Goal: Information Seeking & Learning: Learn about a topic

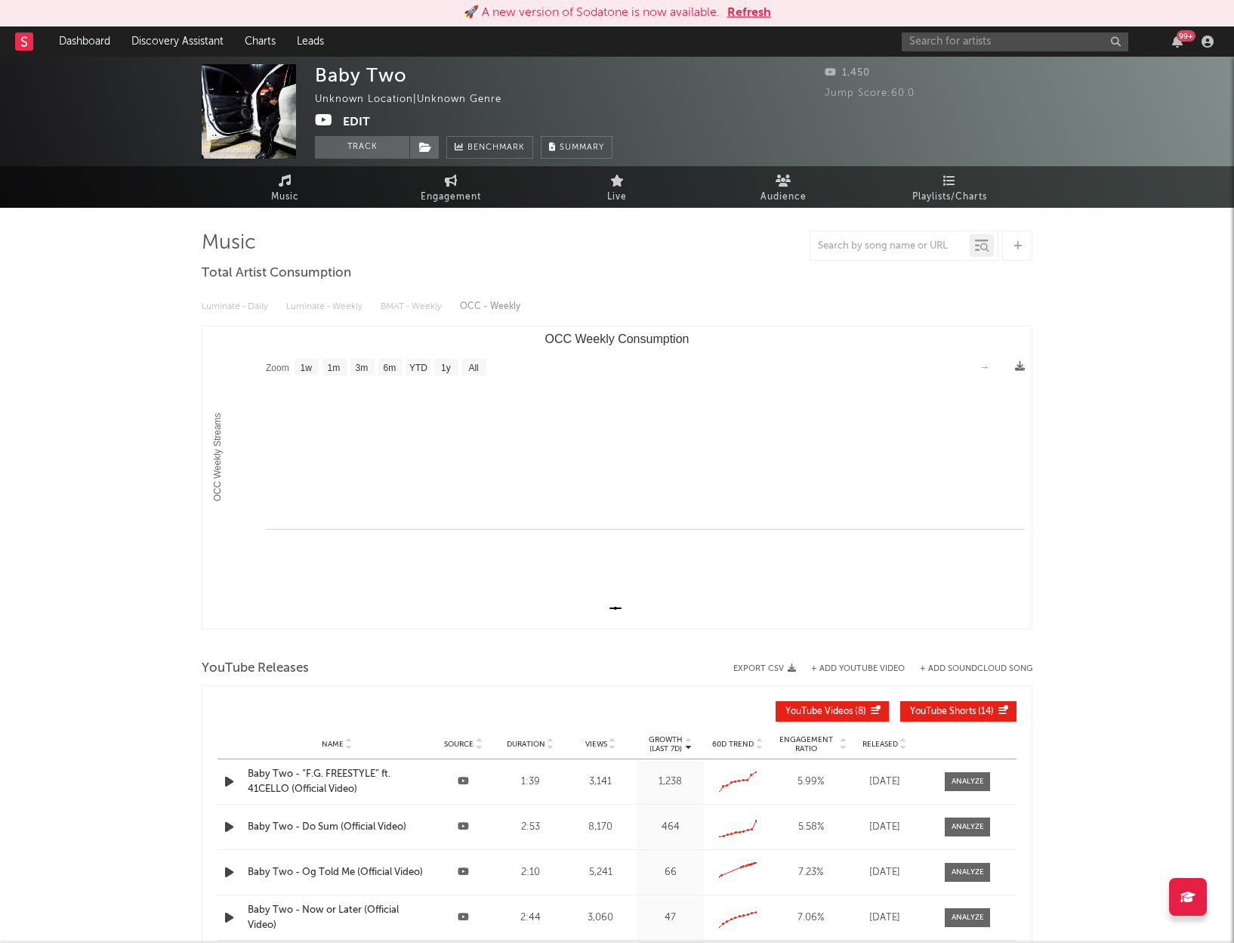
select select "1w"
click at [955, 45] on input "text" at bounding box center [1015, 41] width 227 height 19
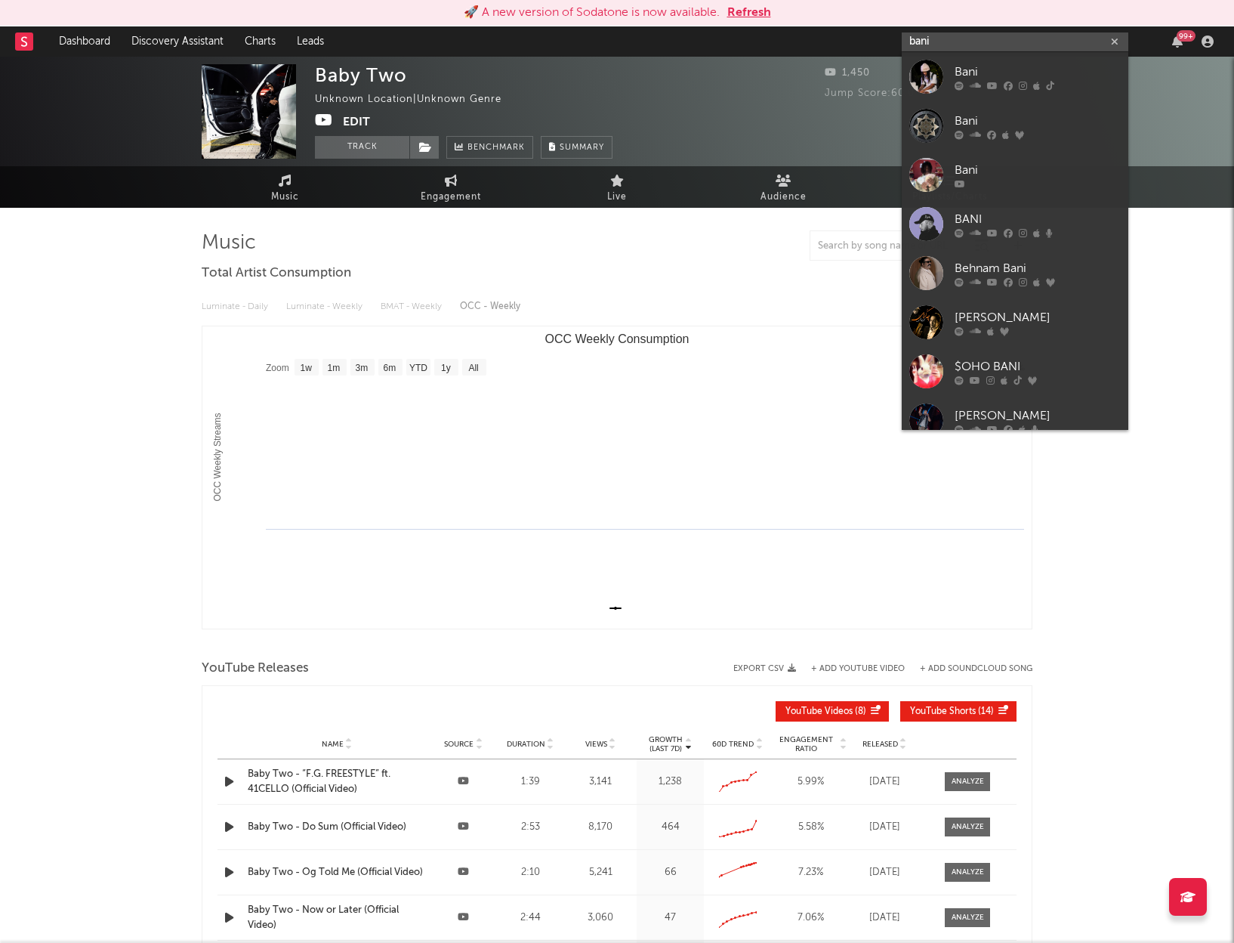
type input "bani"
click at [984, 67] on div "Bani" at bounding box center [1038, 72] width 166 height 18
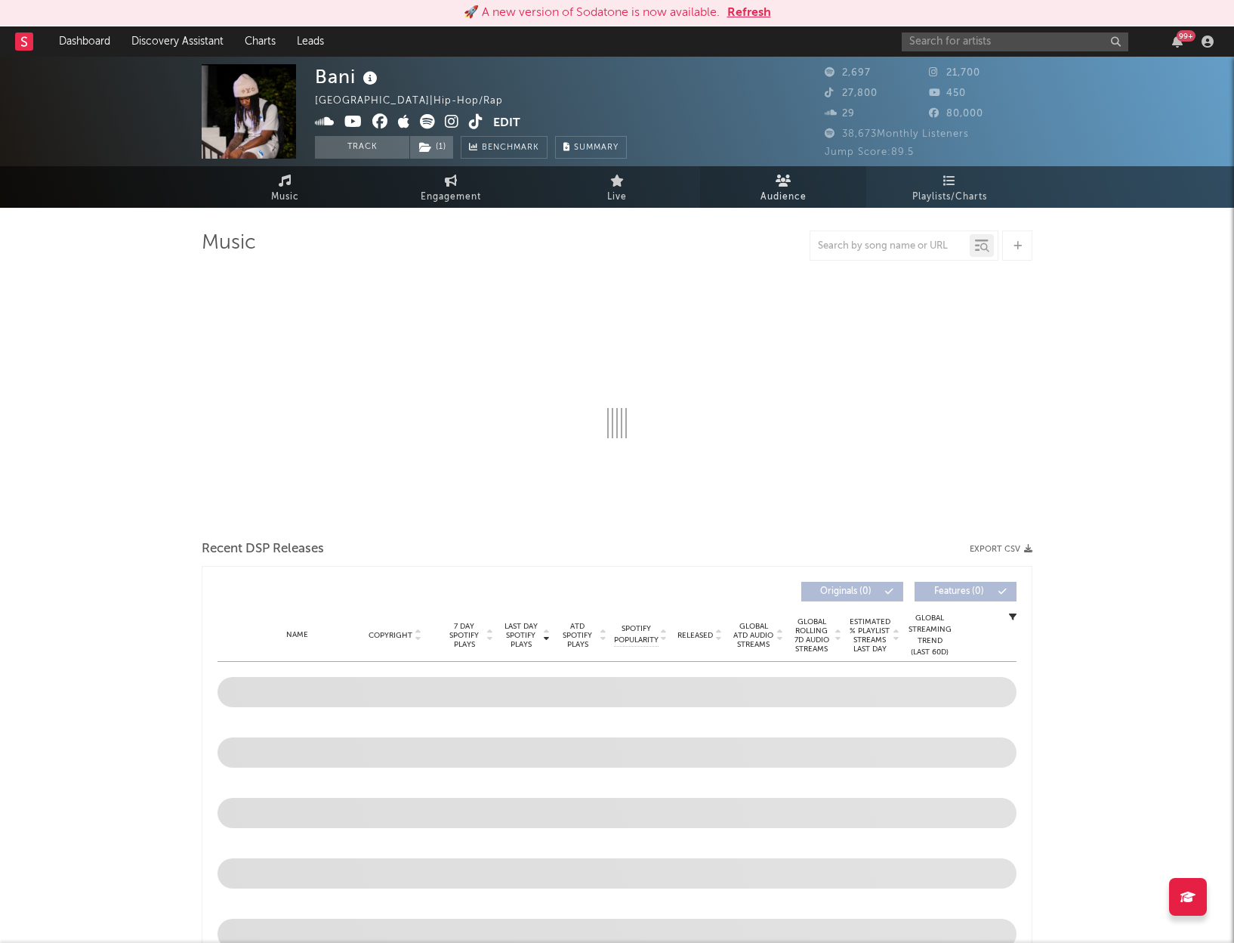
select select "6m"
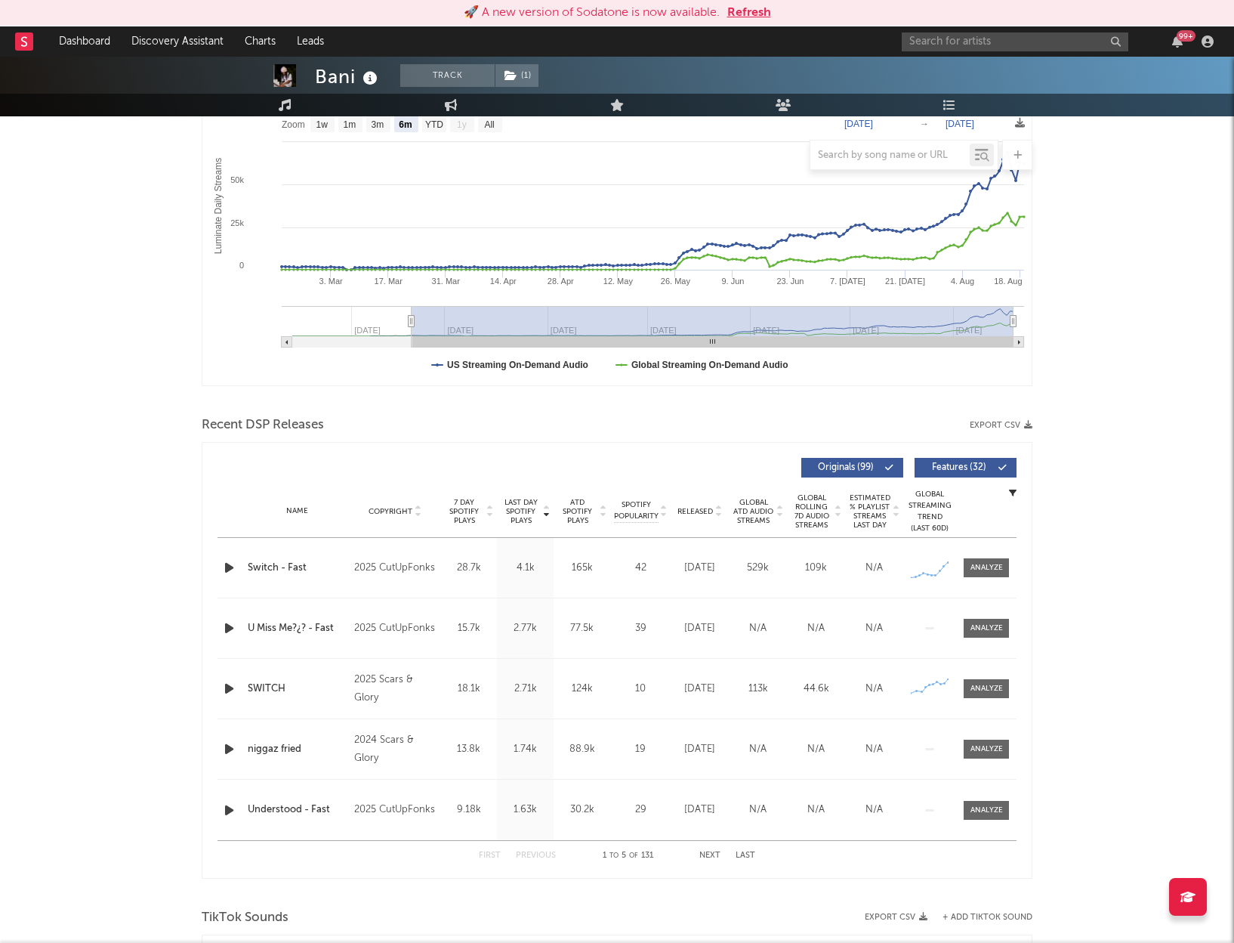
scroll to position [245, 0]
click at [983, 560] on div at bounding box center [987, 565] width 32 height 11
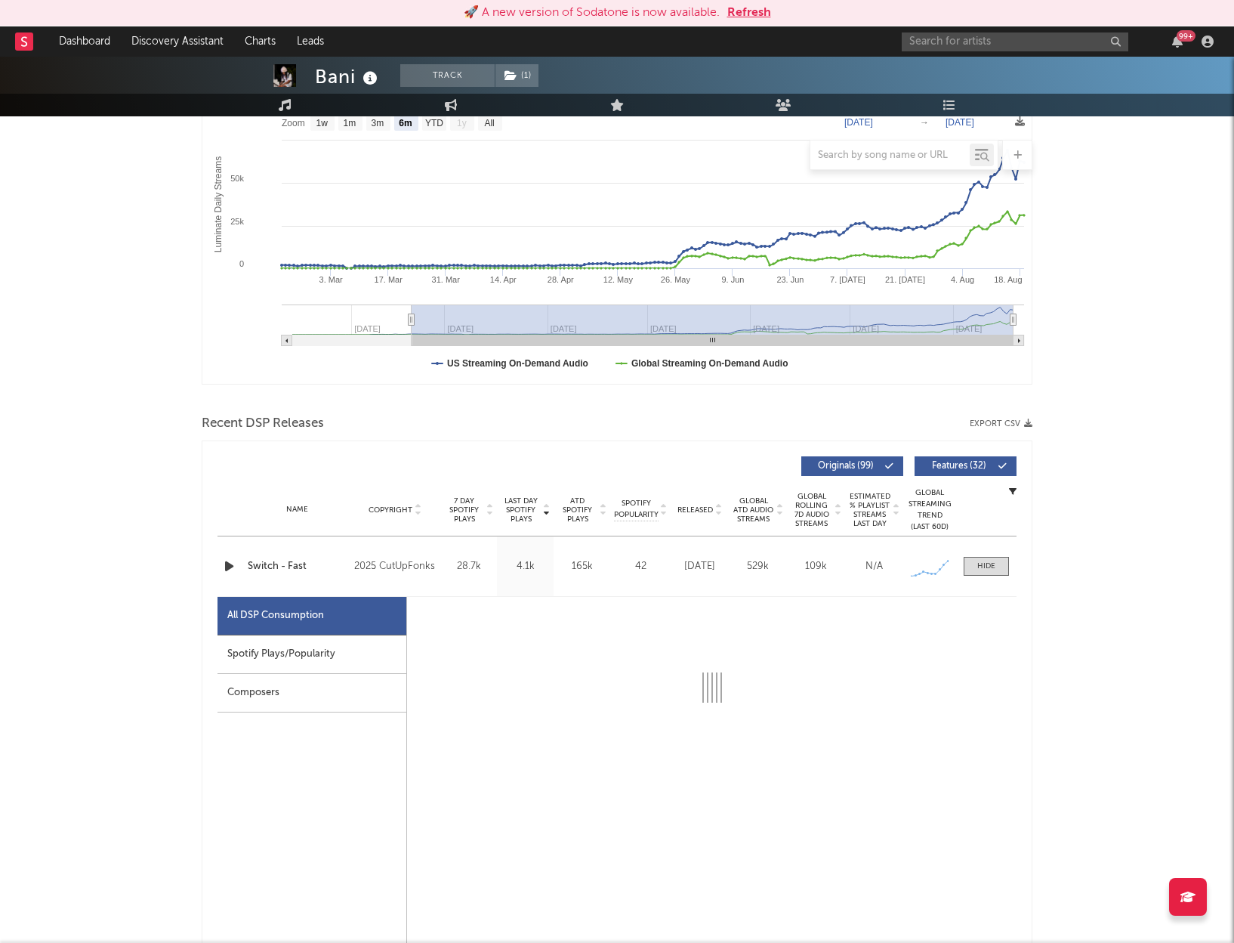
select select "1w"
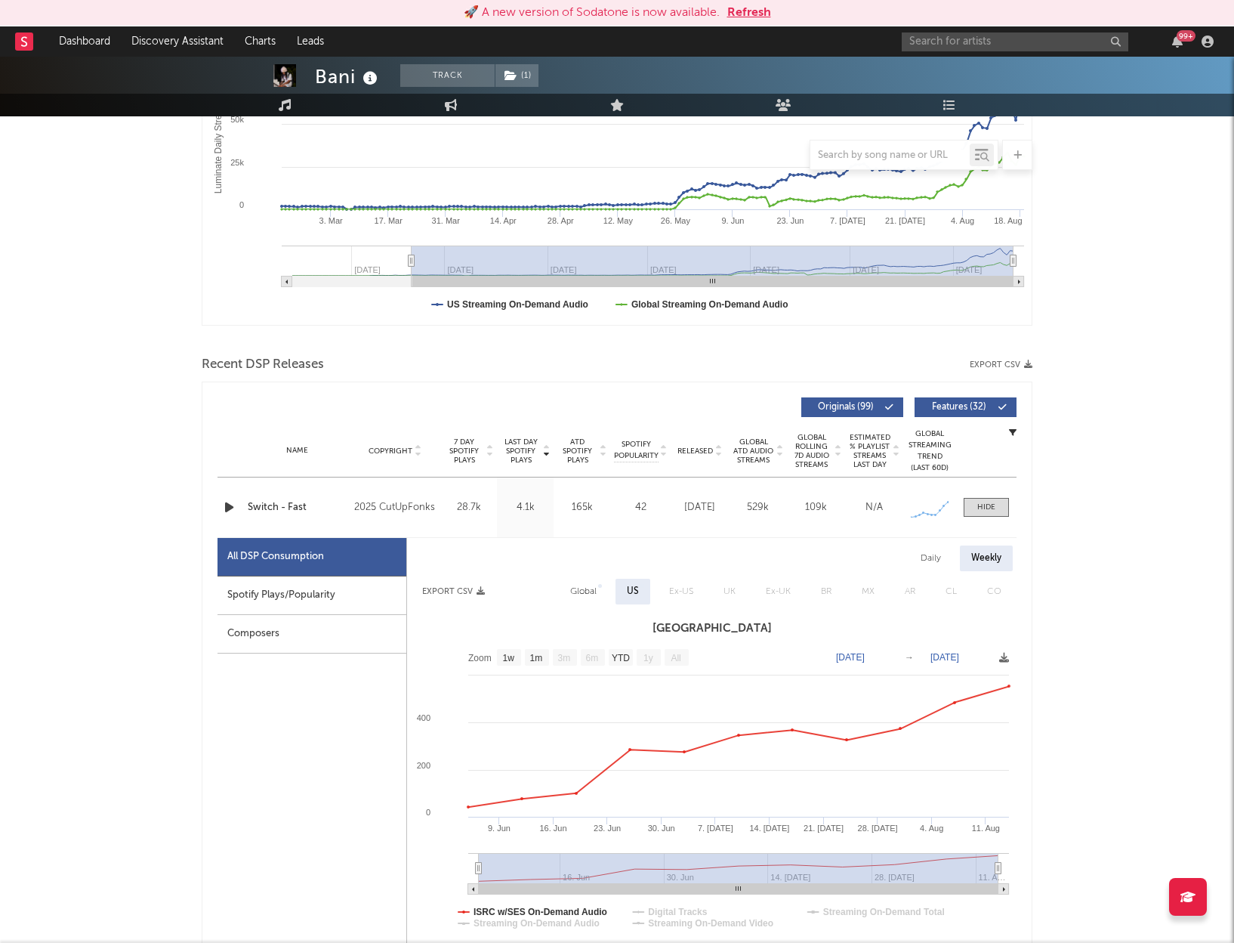
scroll to position [332, 0]
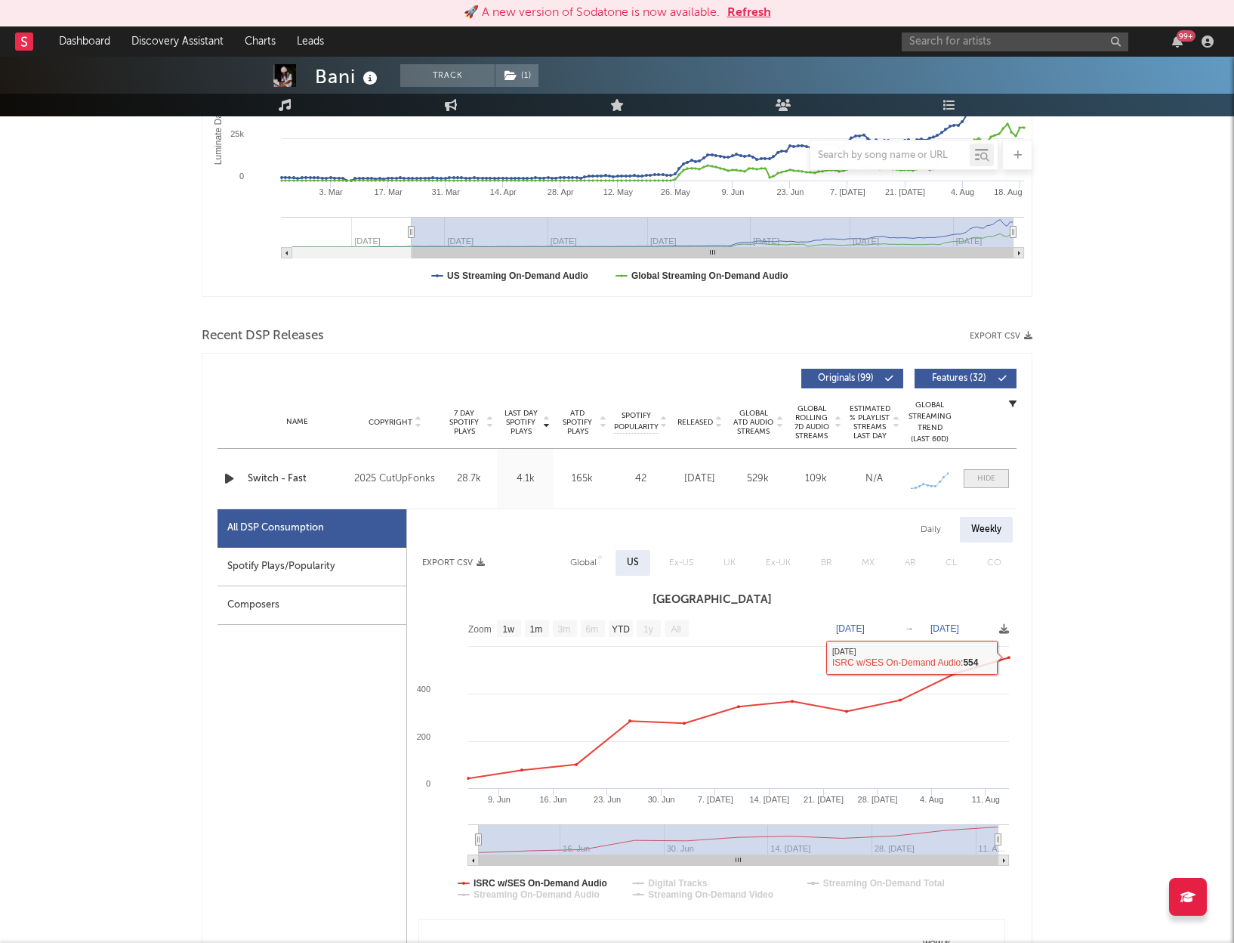
click at [986, 469] on span at bounding box center [986, 478] width 45 height 19
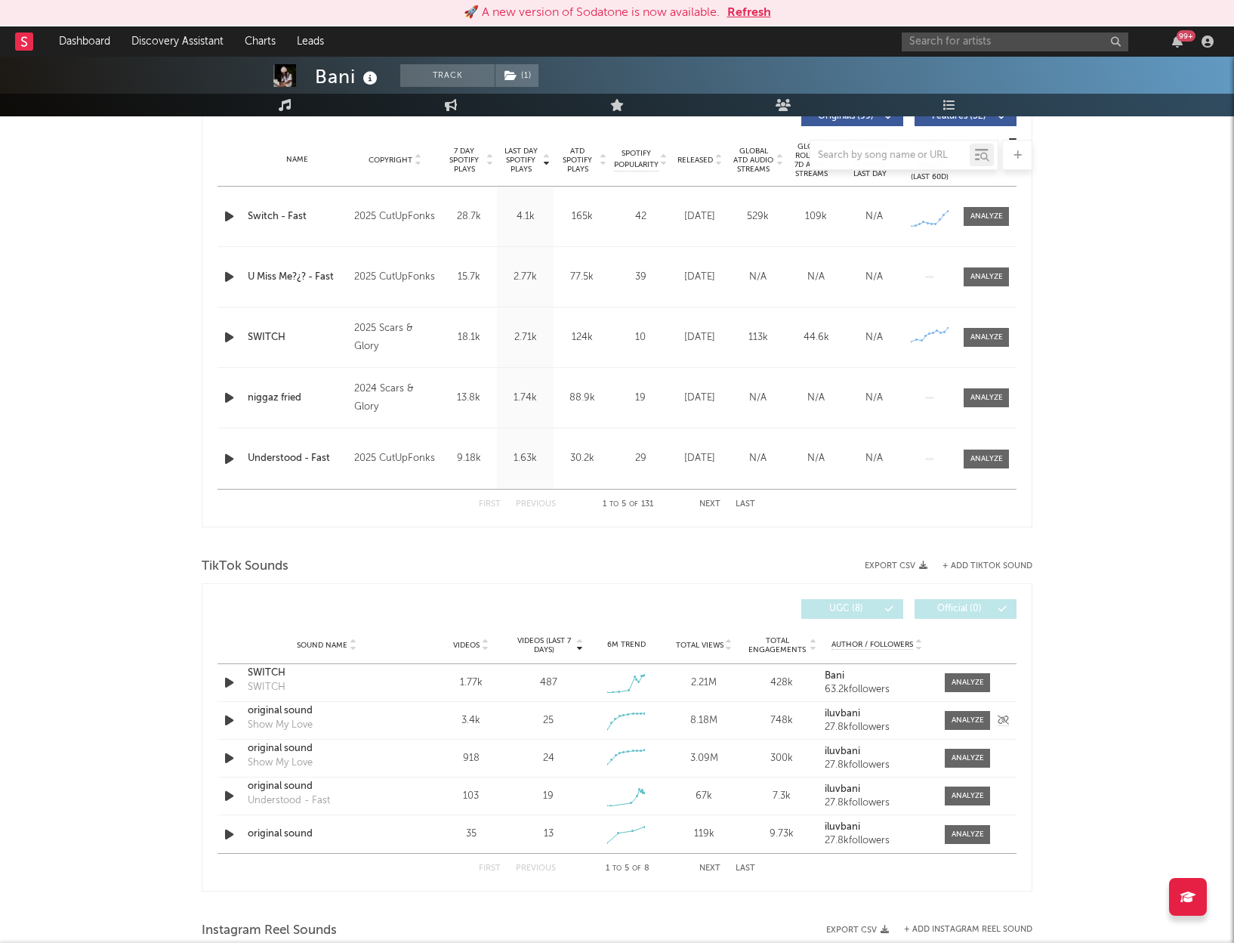
scroll to position [599, 0]
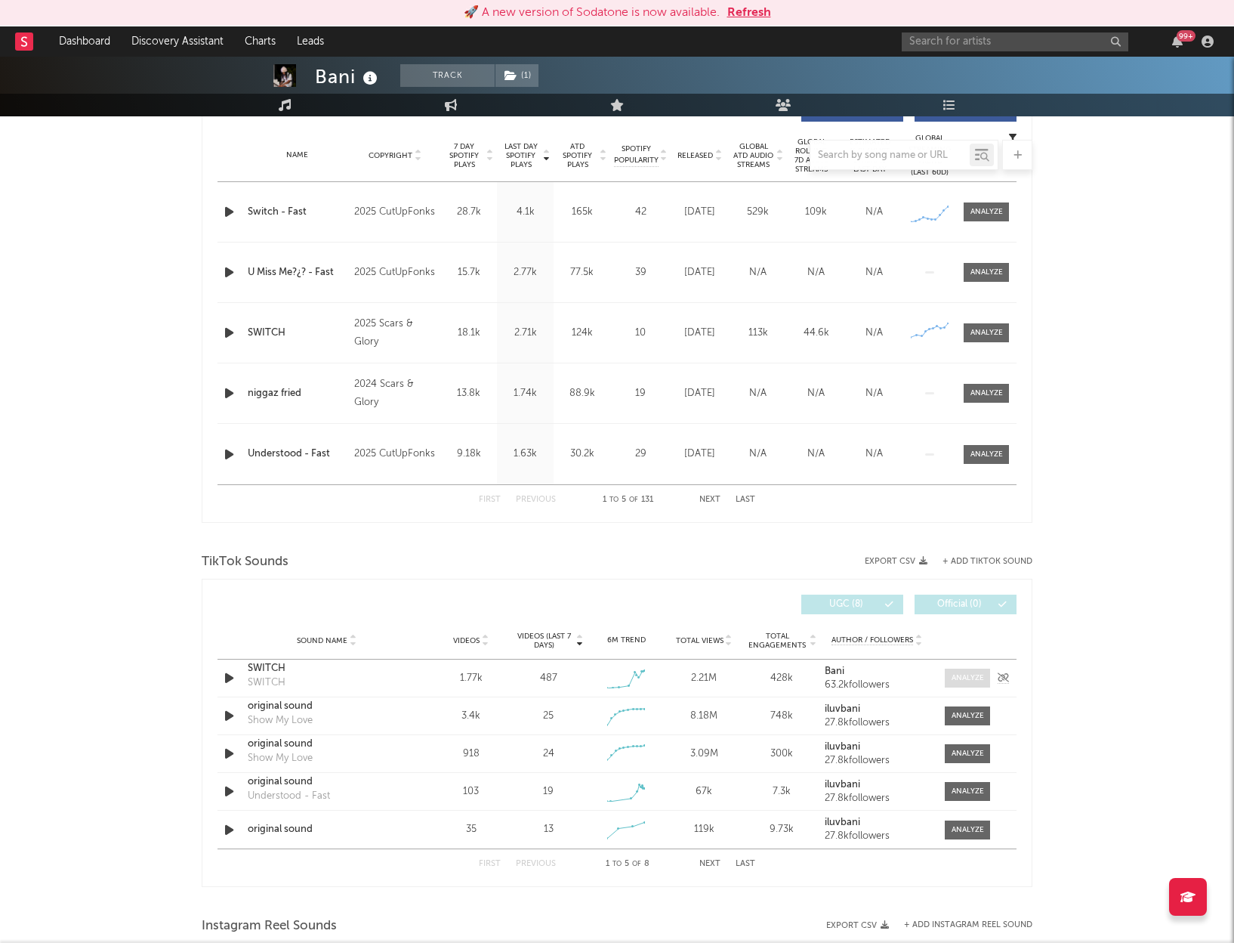
click at [973, 678] on div at bounding box center [968, 677] width 32 height 11
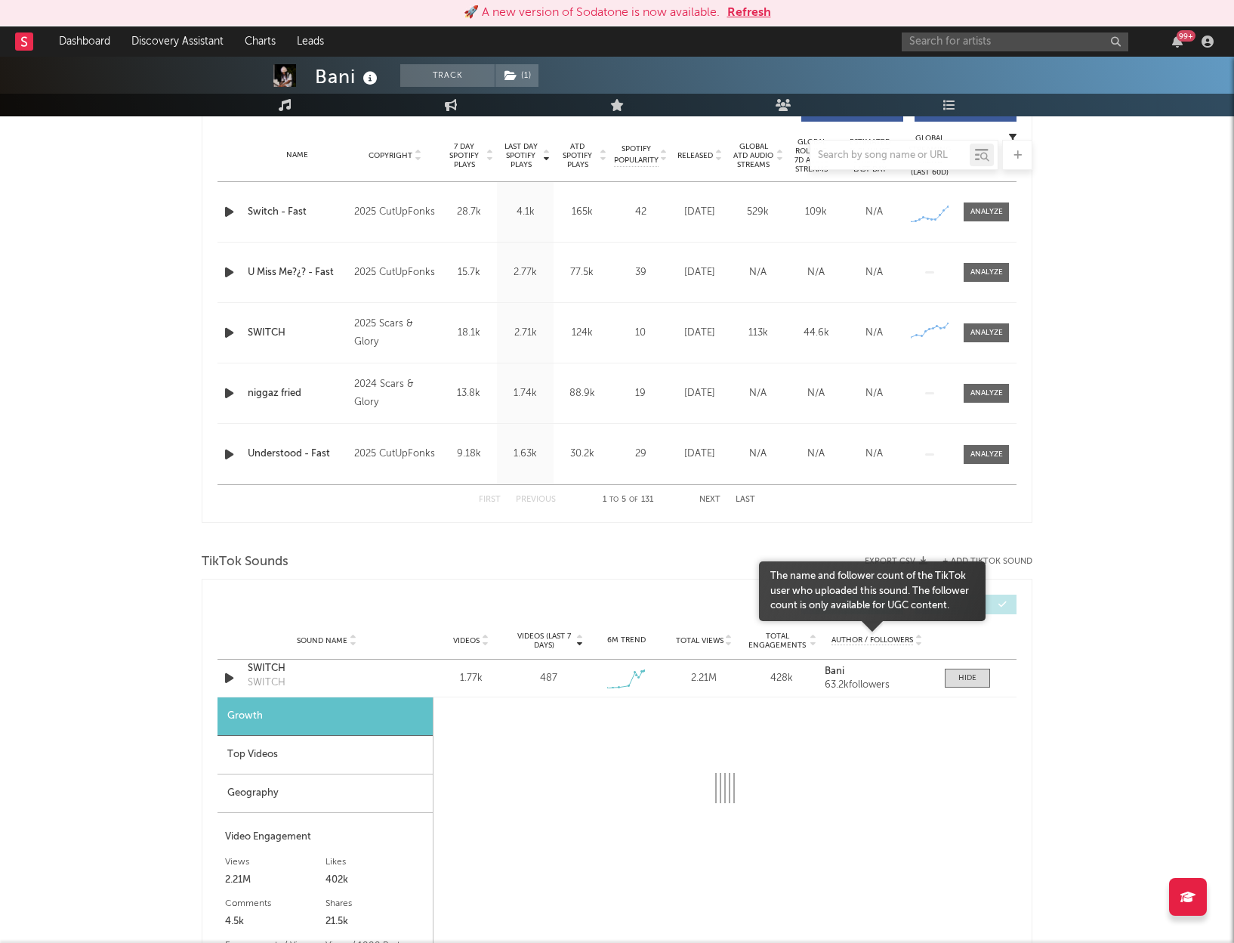
select select "1w"
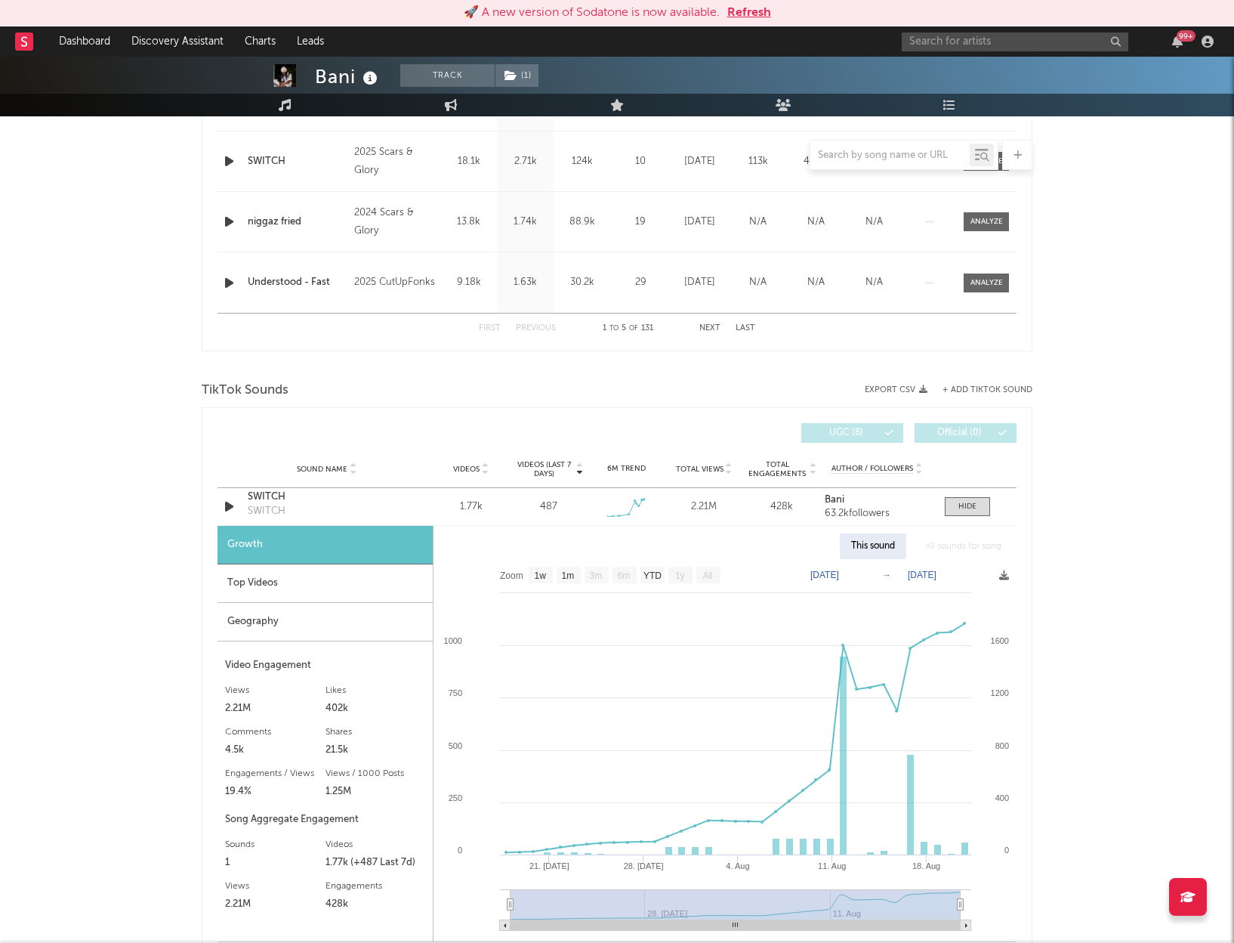
scroll to position [786, 0]
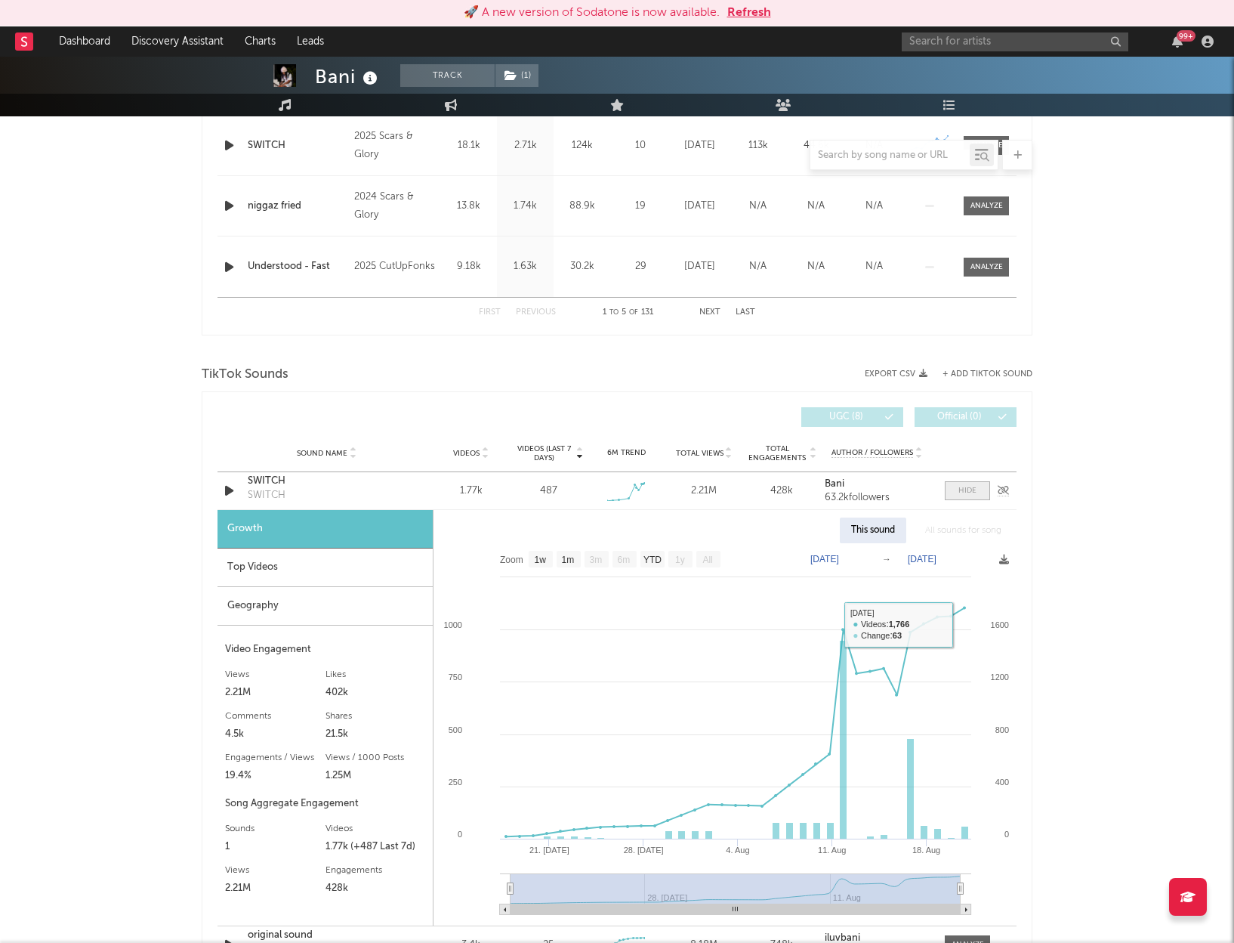
click at [967, 494] on div at bounding box center [968, 490] width 18 height 11
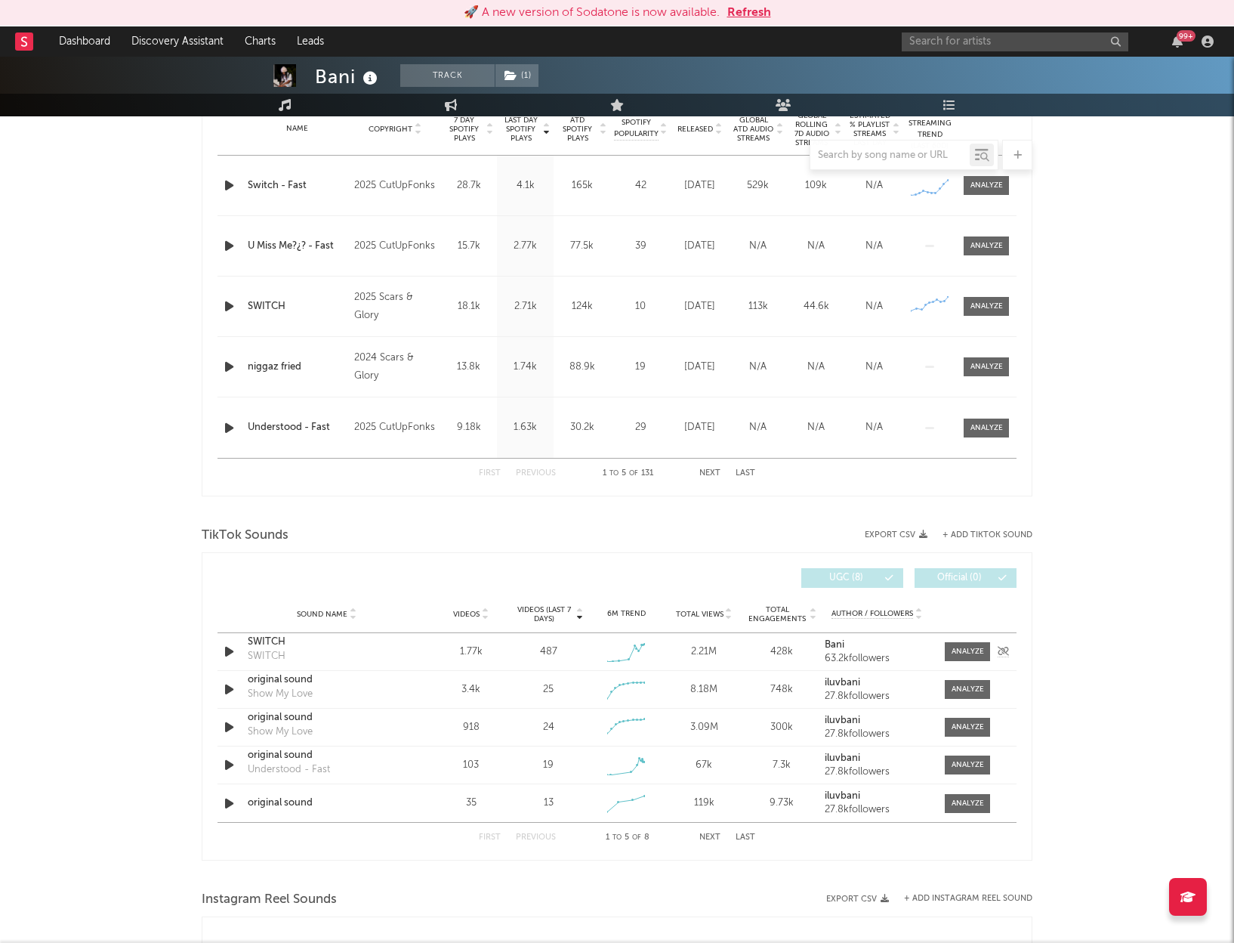
scroll to position [496, 0]
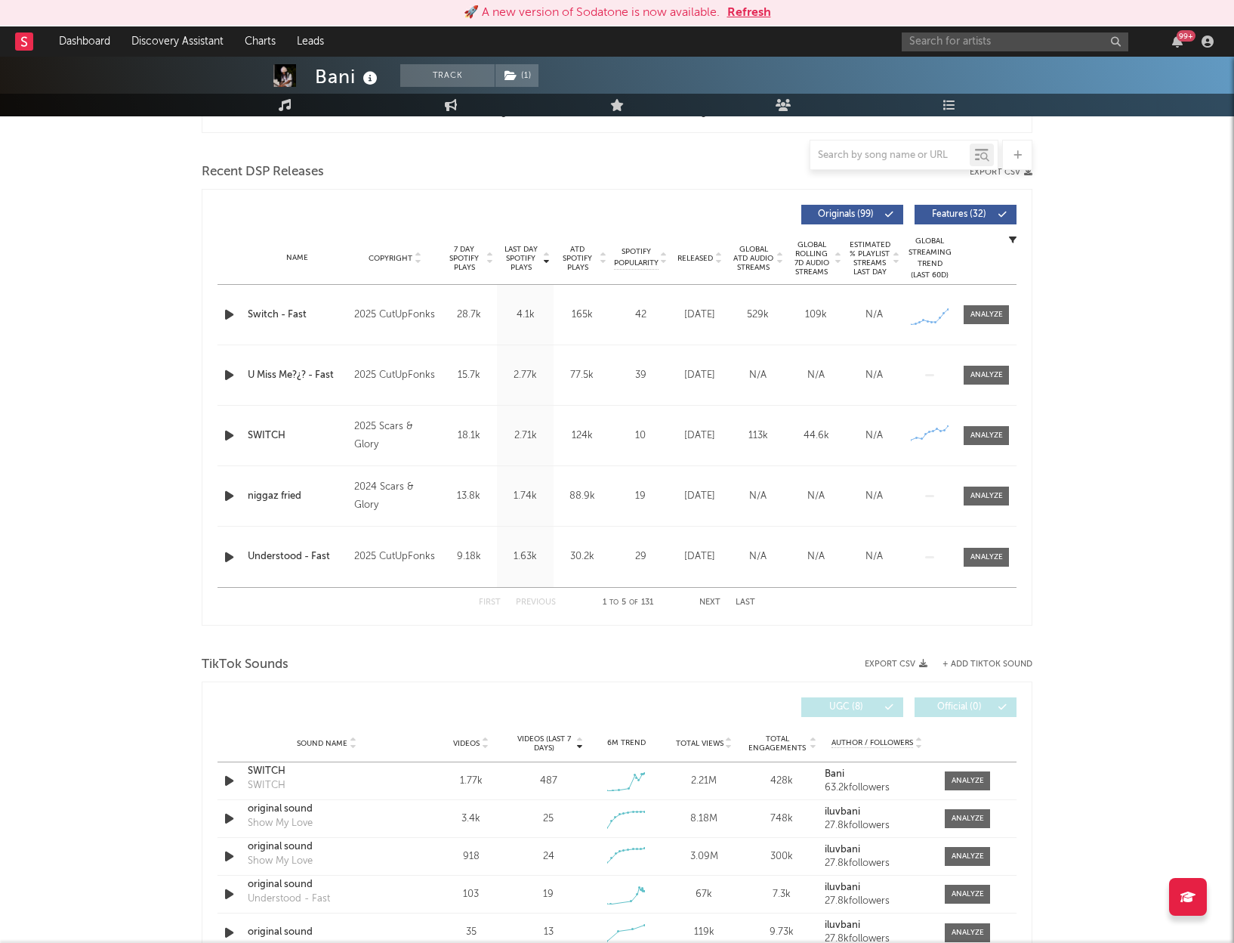
click at [231, 313] on icon "button" at bounding box center [229, 314] width 16 height 19
click at [231, 313] on icon "button" at bounding box center [228, 314] width 14 height 19
click at [233, 434] on icon "button" at bounding box center [229, 435] width 16 height 19
click at [230, 434] on icon "button" at bounding box center [228, 435] width 14 height 19
click at [231, 313] on icon "button" at bounding box center [229, 314] width 16 height 19
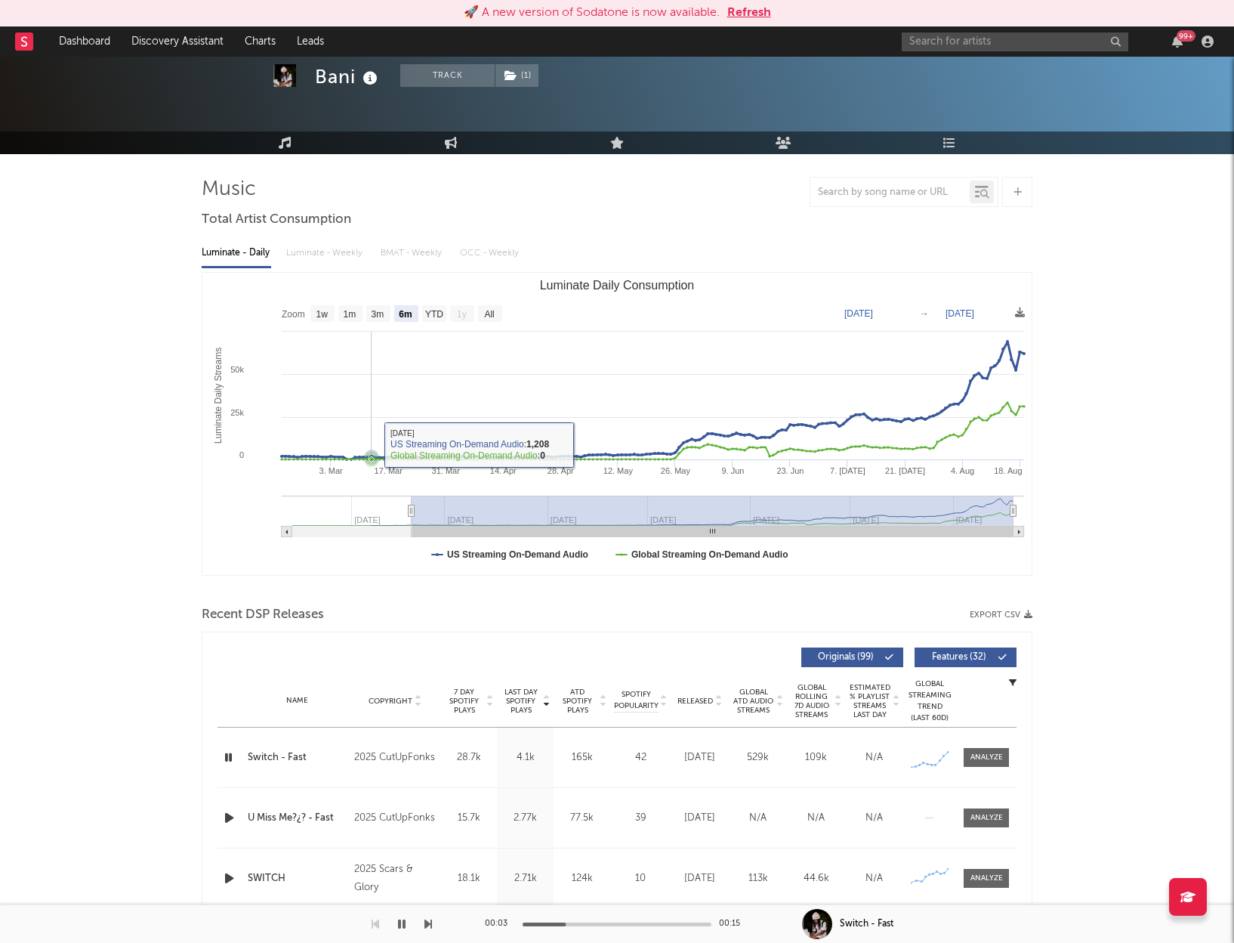
scroll to position [0, 0]
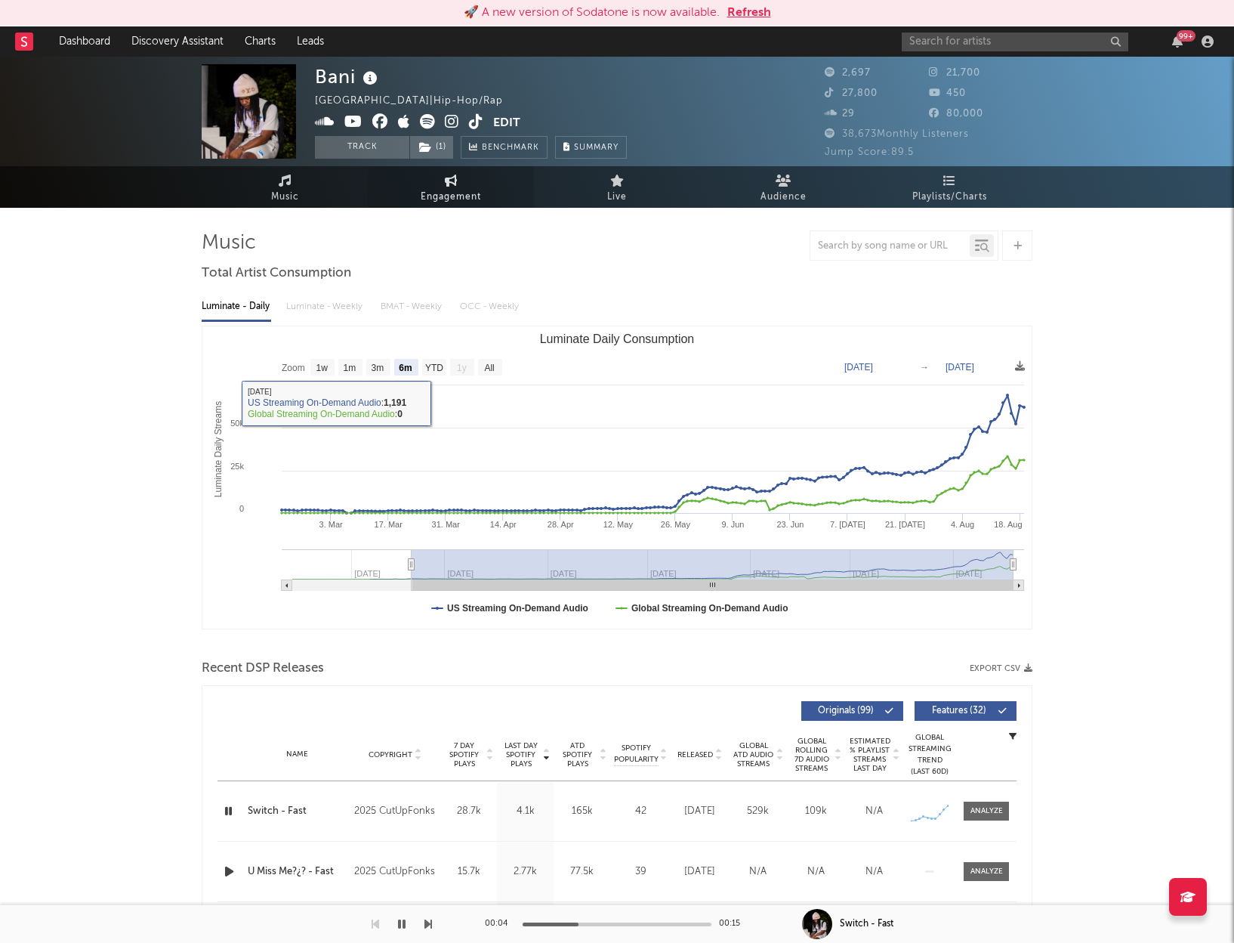
click at [463, 195] on span "Engagement" at bounding box center [451, 197] width 60 height 18
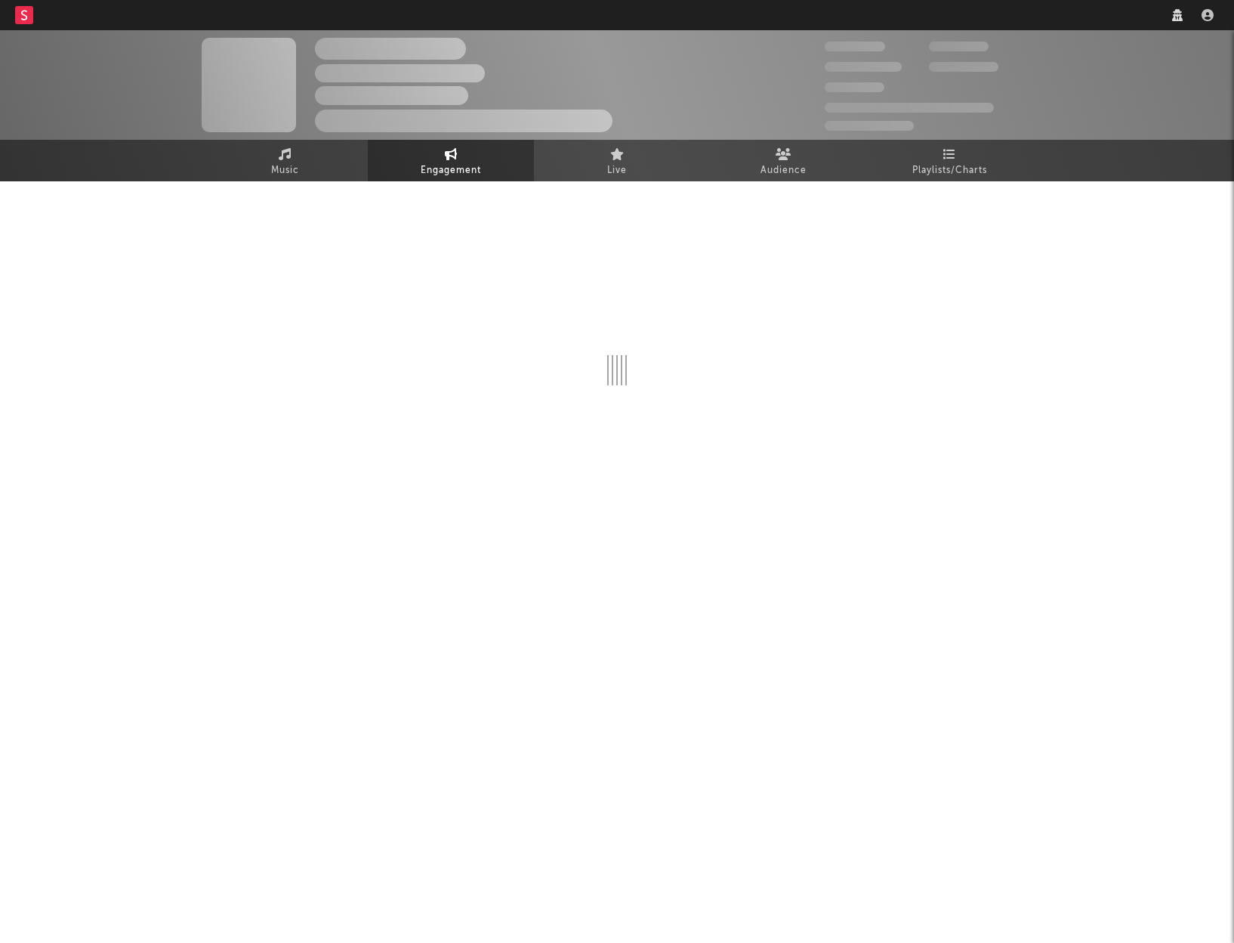
select select "1w"
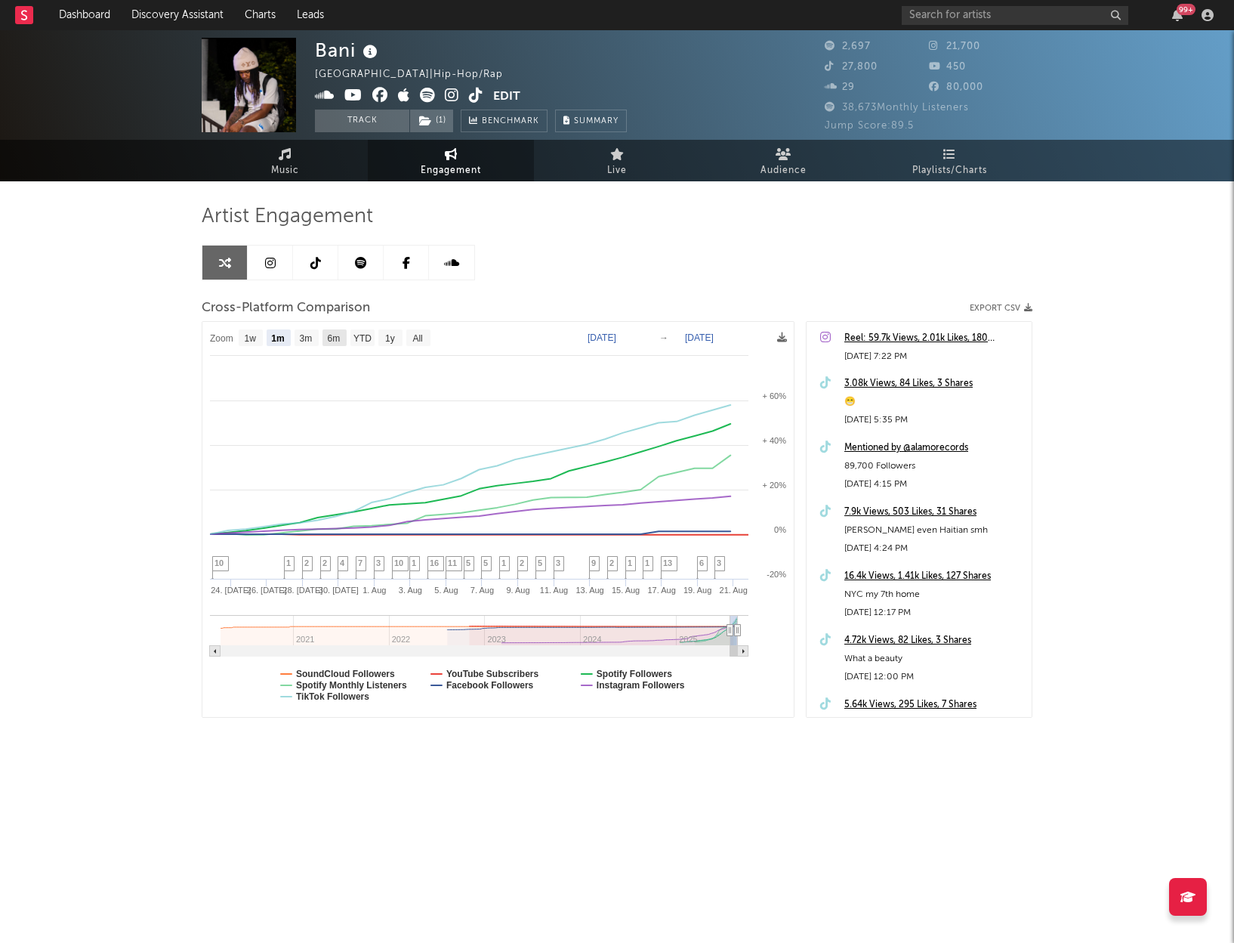
click at [336, 335] on text "6m" at bounding box center [334, 338] width 13 height 11
select select "6m"
type input "2025-02-21"
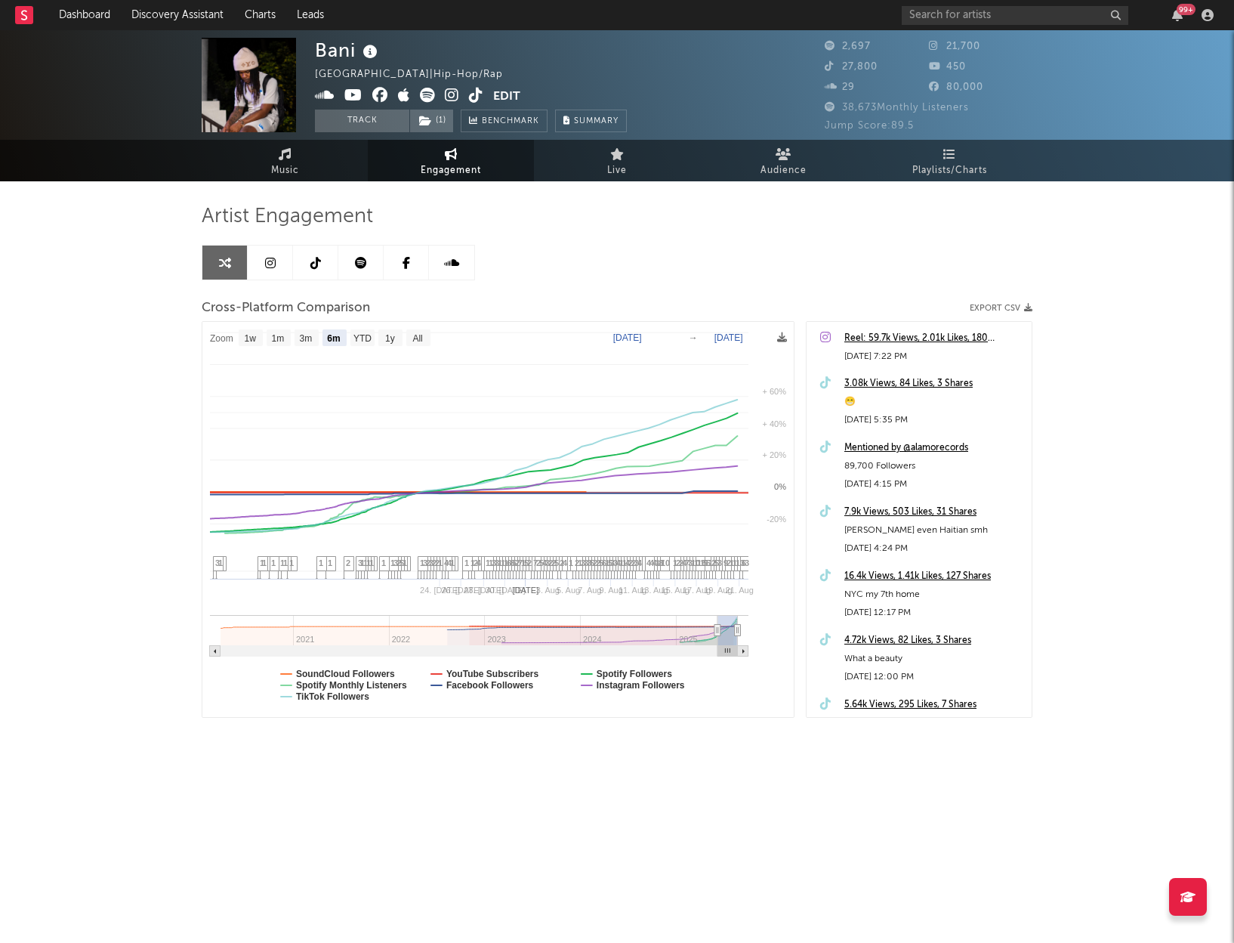
select select "6m"
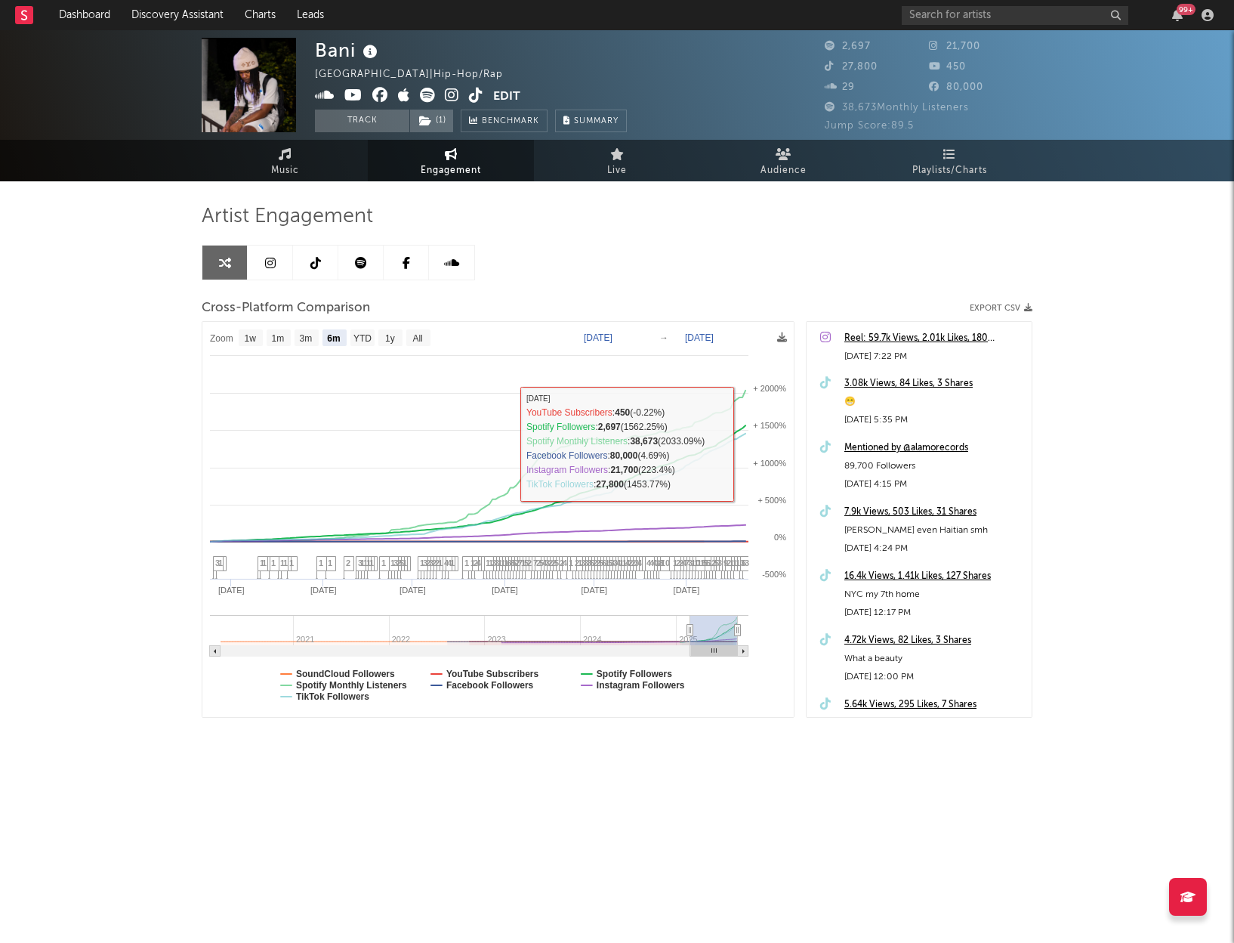
click at [773, 280] on div "Artist Engagement Cross-Platform Comparison Export CSV Zoom 1w 1m 3m 6m YTD 1y …" at bounding box center [617, 461] width 831 height 514
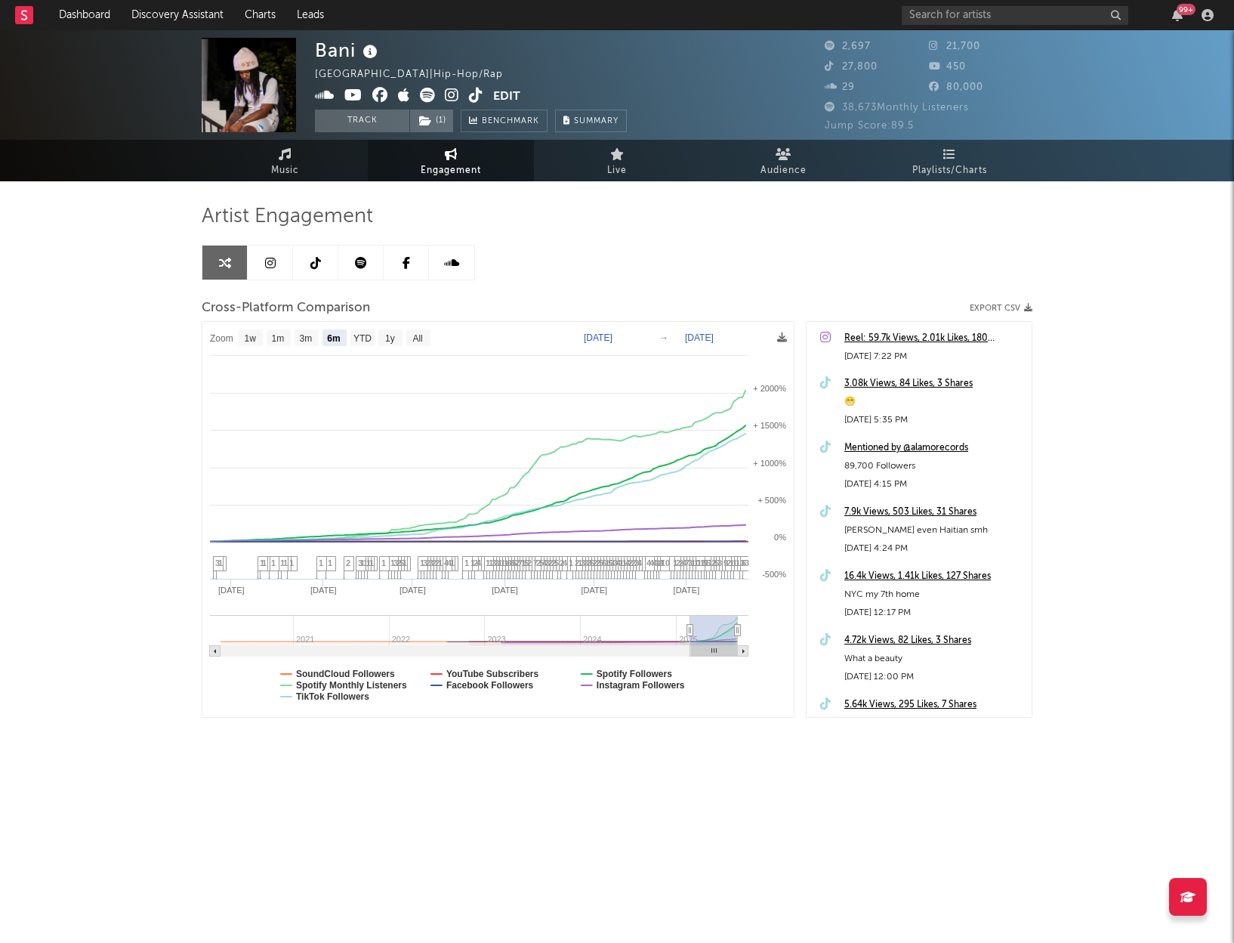
click at [834, 218] on div "Artist Engagement" at bounding box center [617, 217] width 831 height 26
click at [871, 212] on div "Artist Engagement" at bounding box center [617, 217] width 831 height 26
click at [801, 257] on div "Artist Engagement Cross-Platform Comparison Export CSV Zoom 1w 1m 3m 6m YTD 1y …" at bounding box center [617, 461] width 831 height 514
click at [976, 21] on input "text" at bounding box center [1015, 15] width 227 height 19
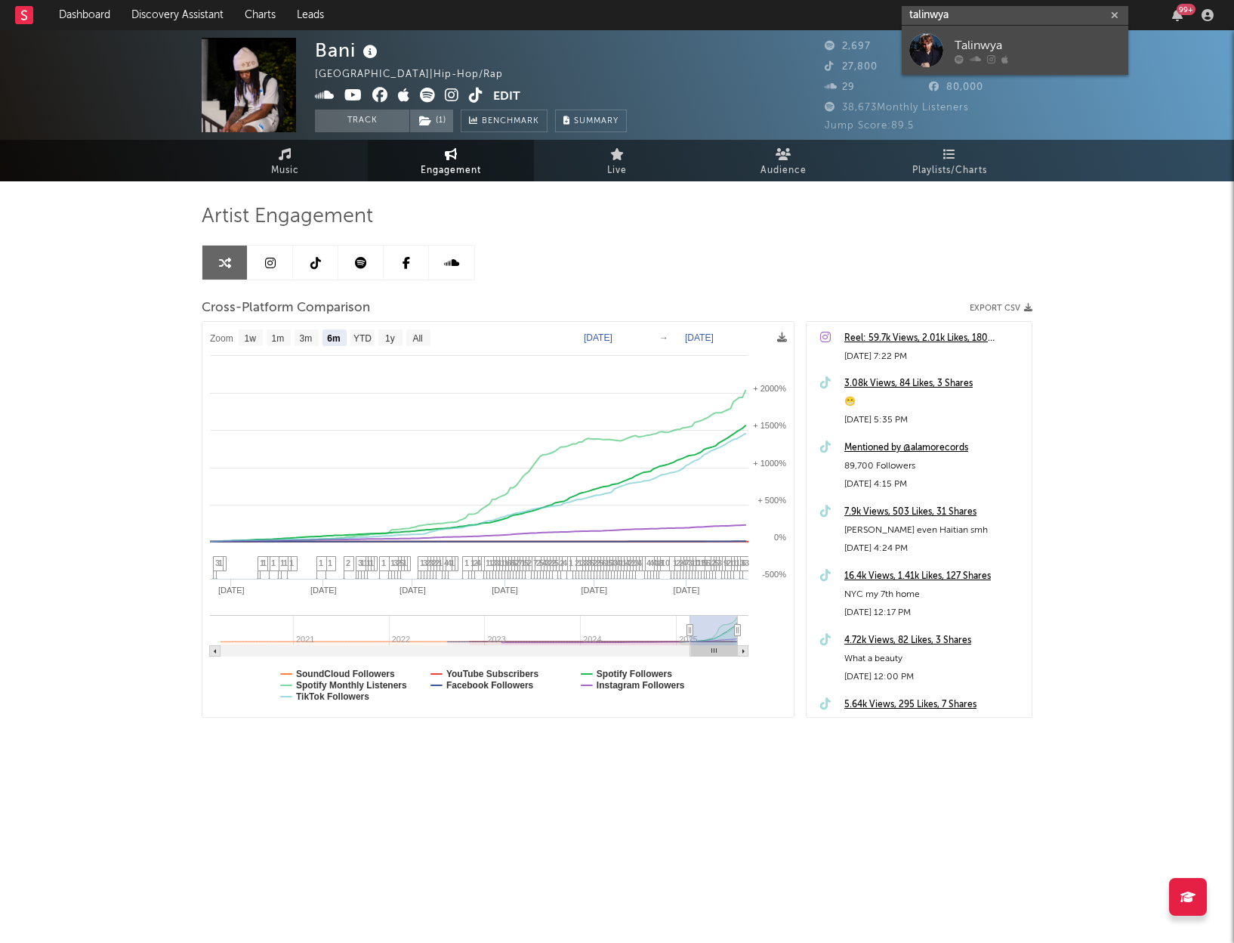
type input "talinwya"
click at [1002, 39] on div "Talinwya" at bounding box center [1038, 45] width 166 height 18
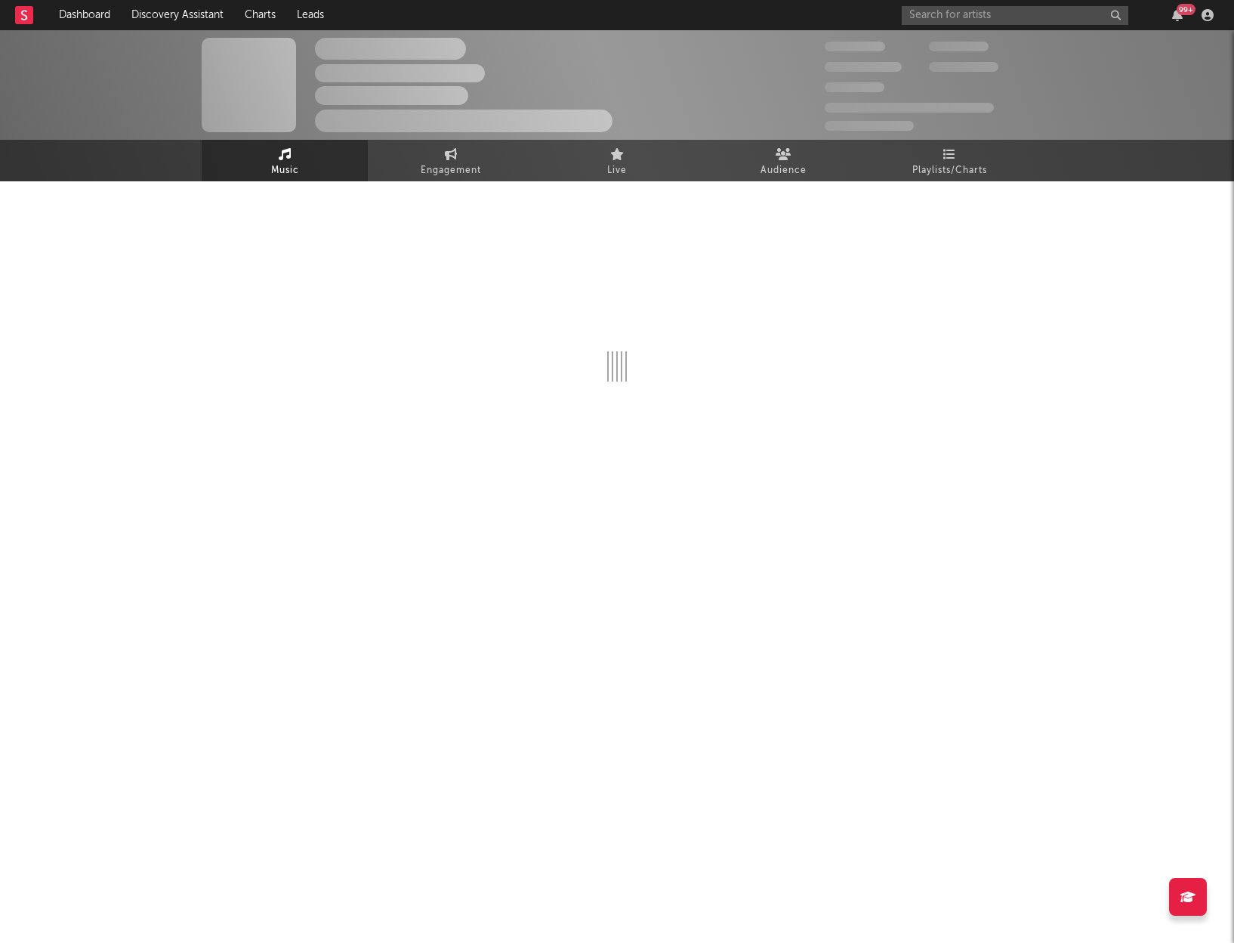
select select "6m"
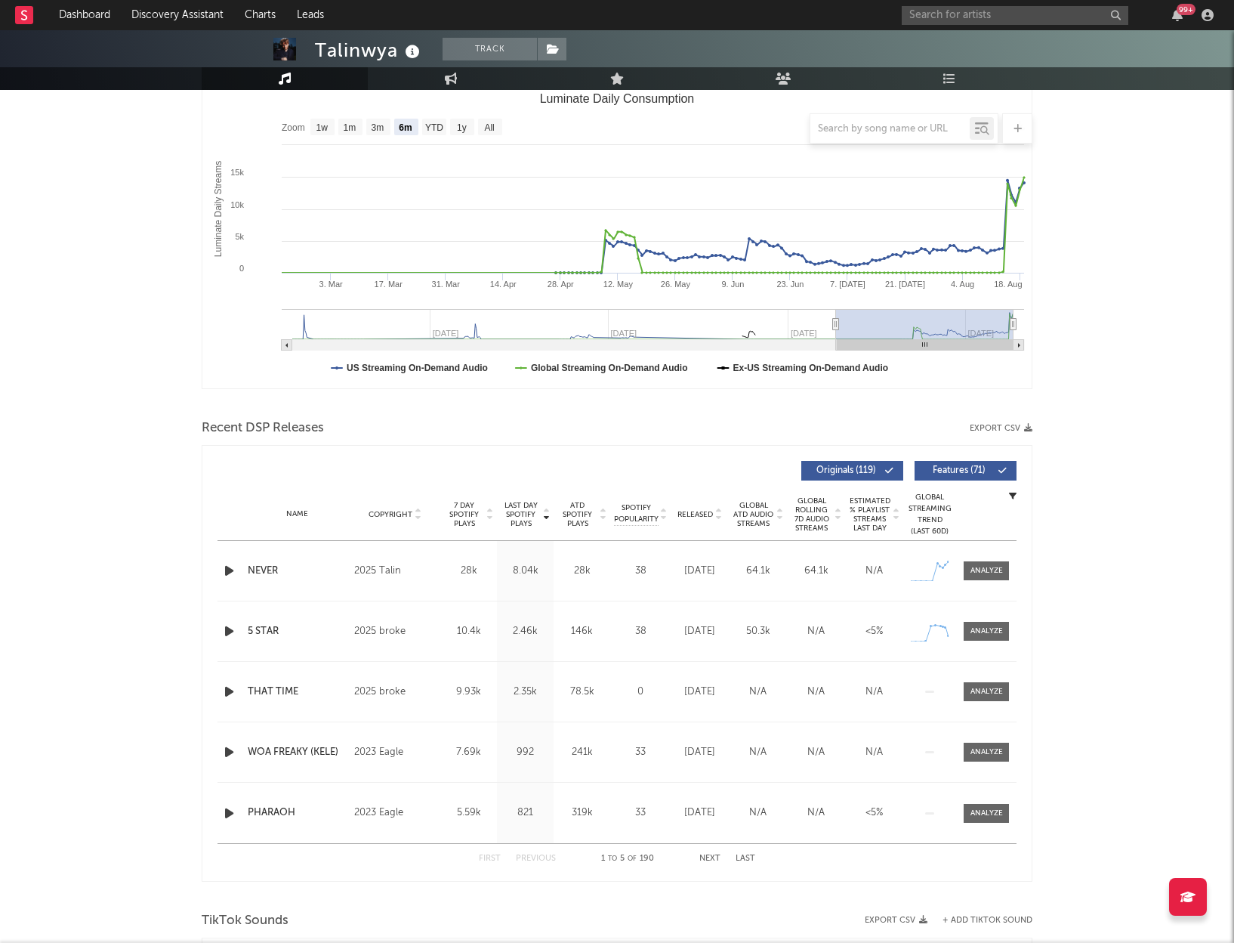
scroll to position [218, 0]
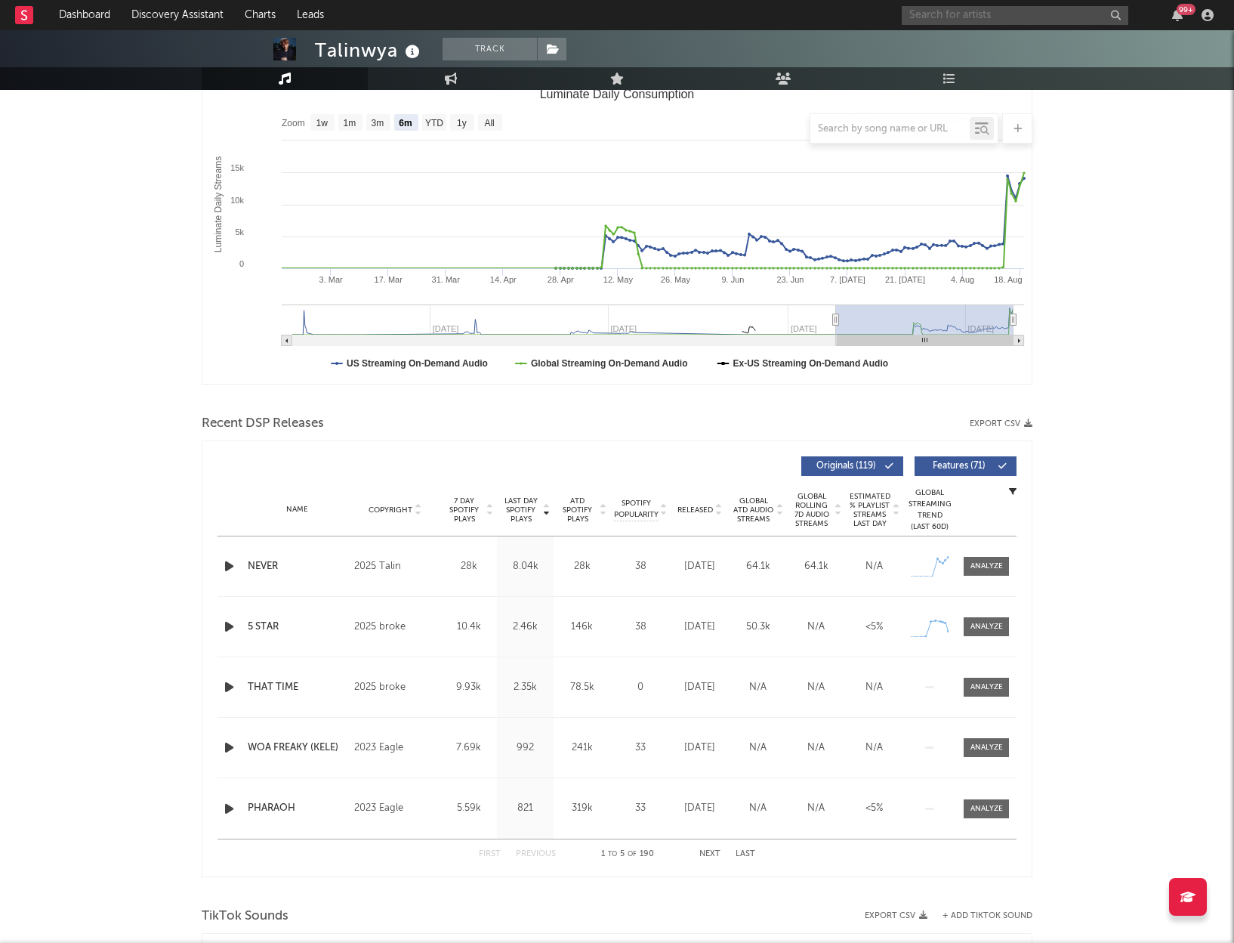
click at [948, 14] on input "text" at bounding box center [1015, 15] width 227 height 19
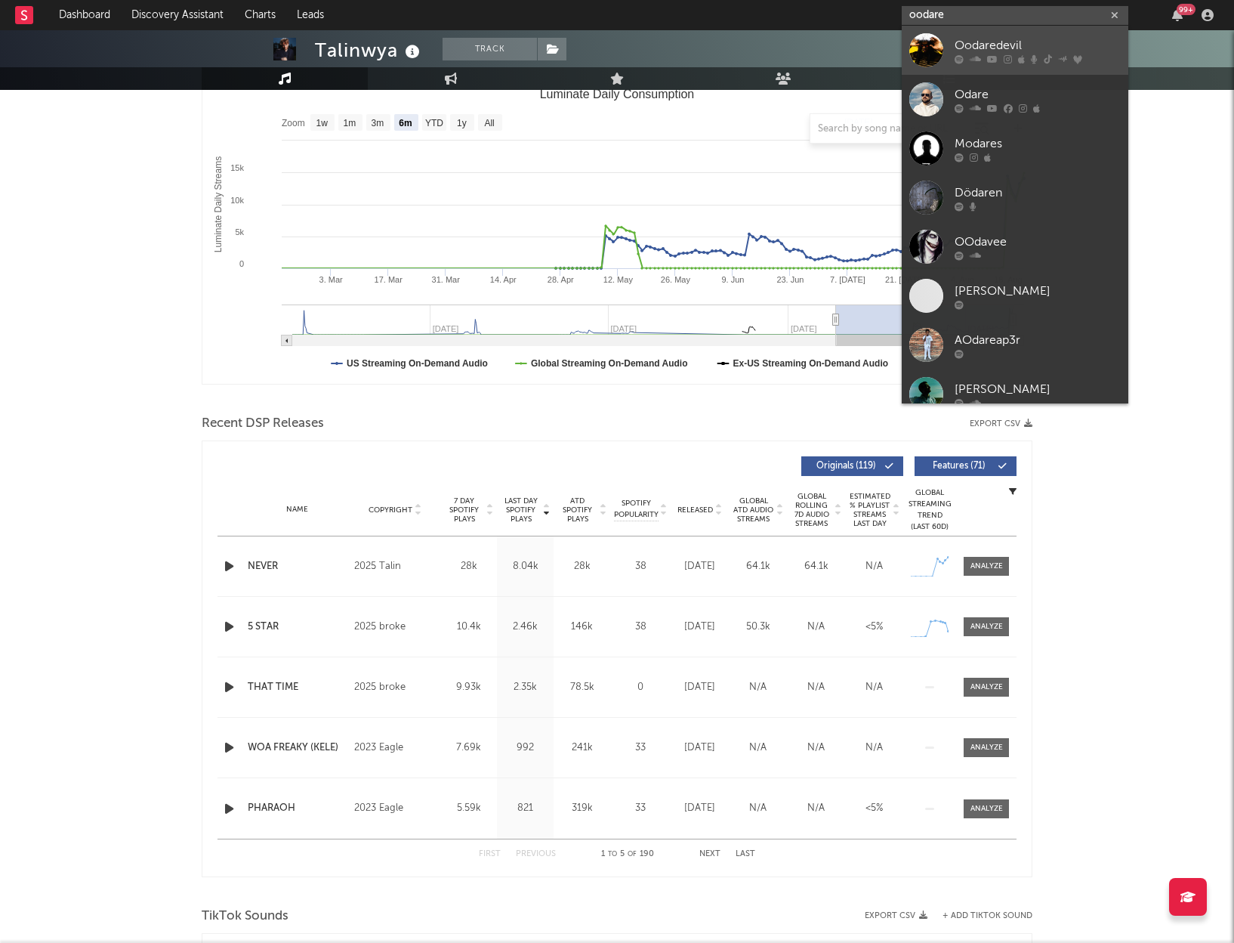
type input "oodare"
click at [971, 38] on div "Oodaredevil" at bounding box center [1038, 45] width 166 height 18
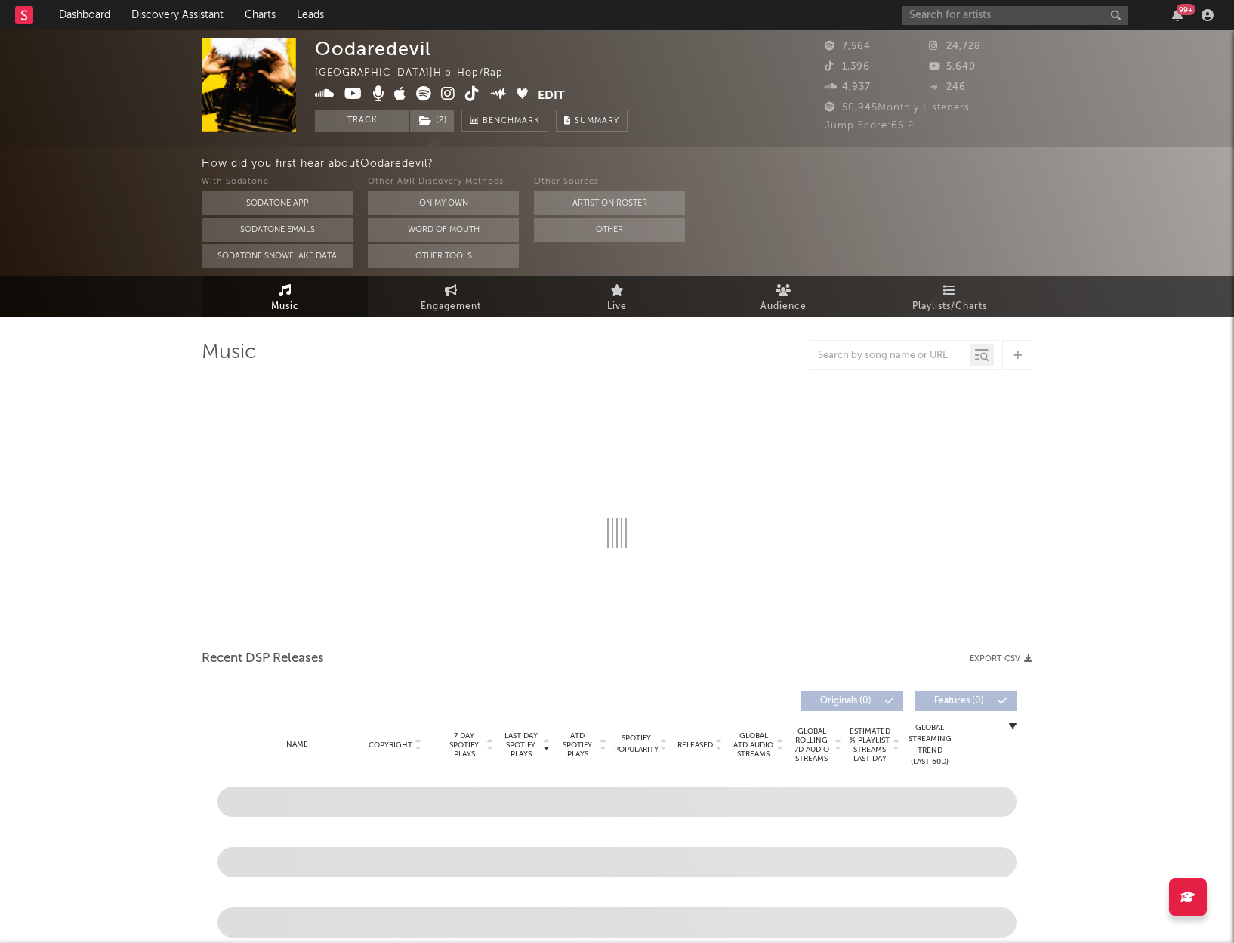
select select "6m"
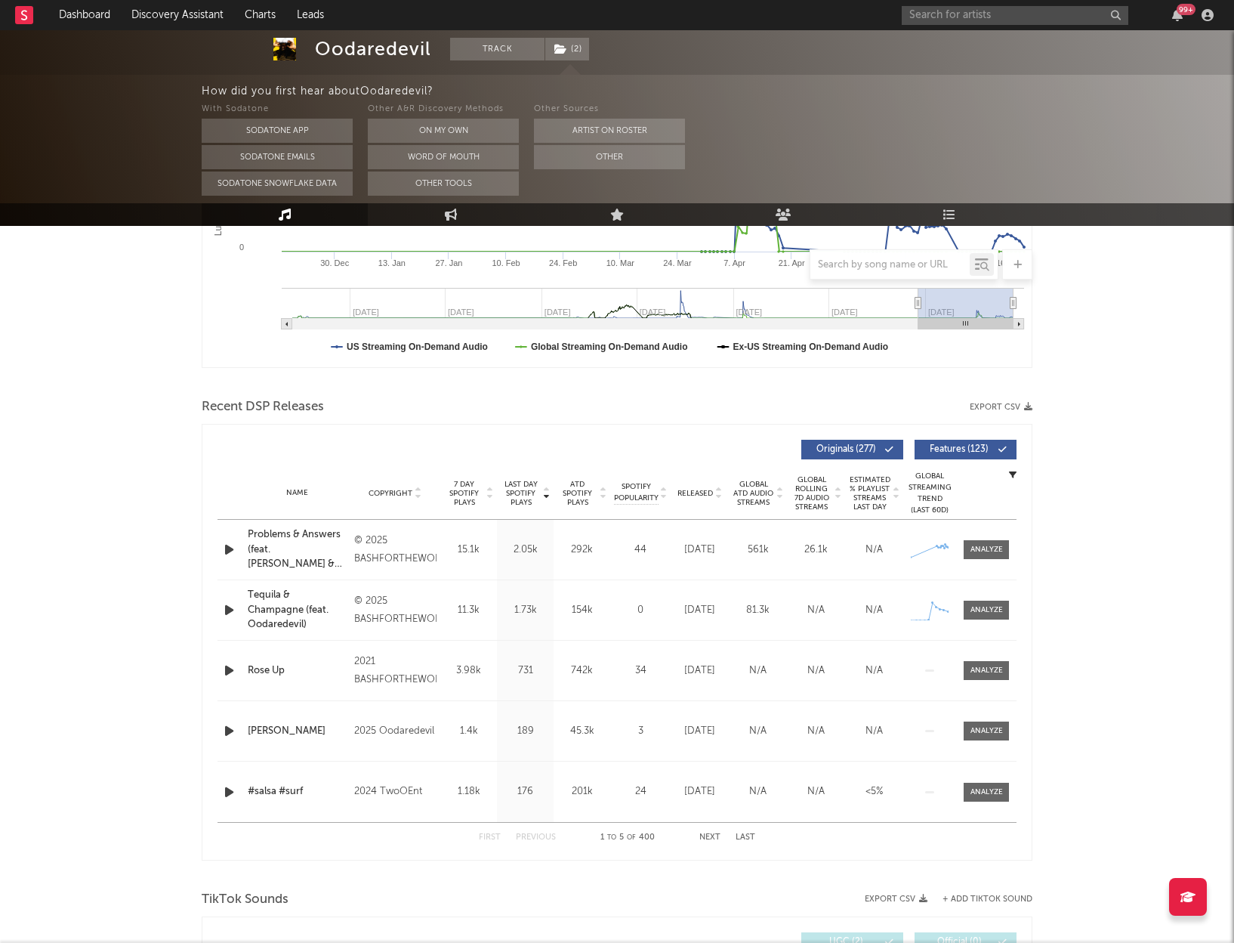
scroll to position [370, 0]
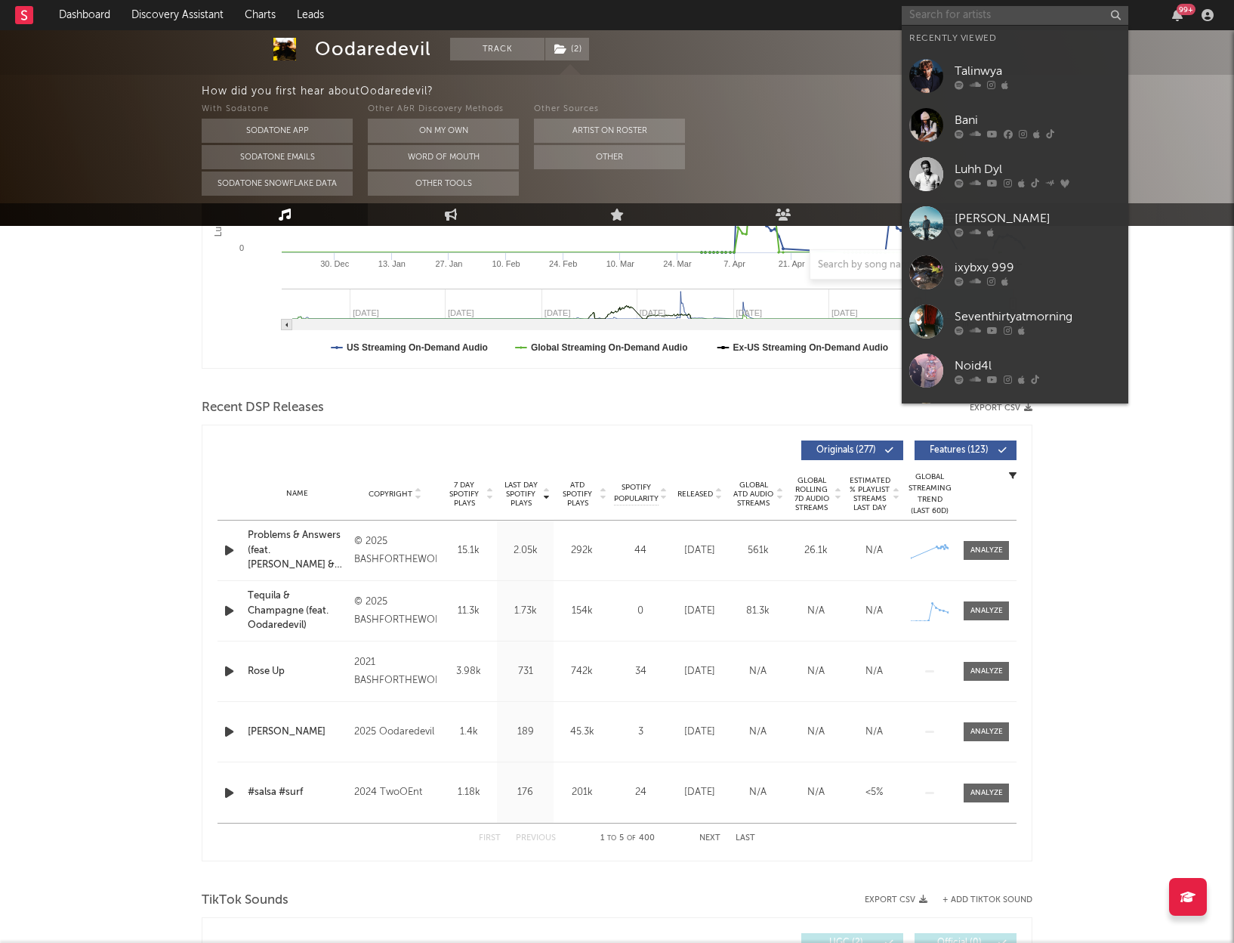
click at [990, 20] on input "text" at bounding box center [1015, 15] width 227 height 19
click at [961, 71] on div "Talinwya" at bounding box center [1038, 71] width 166 height 18
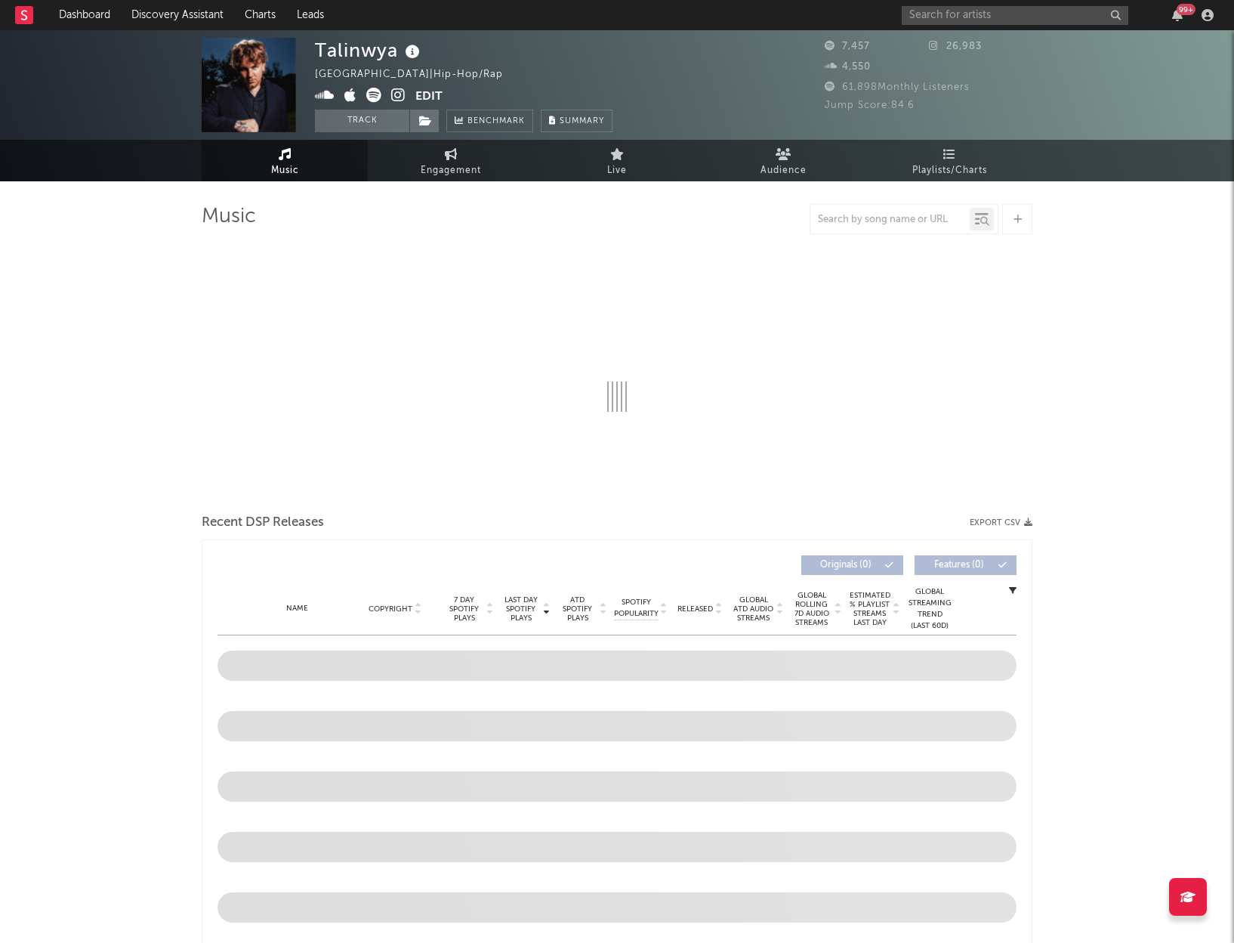
select select "6m"
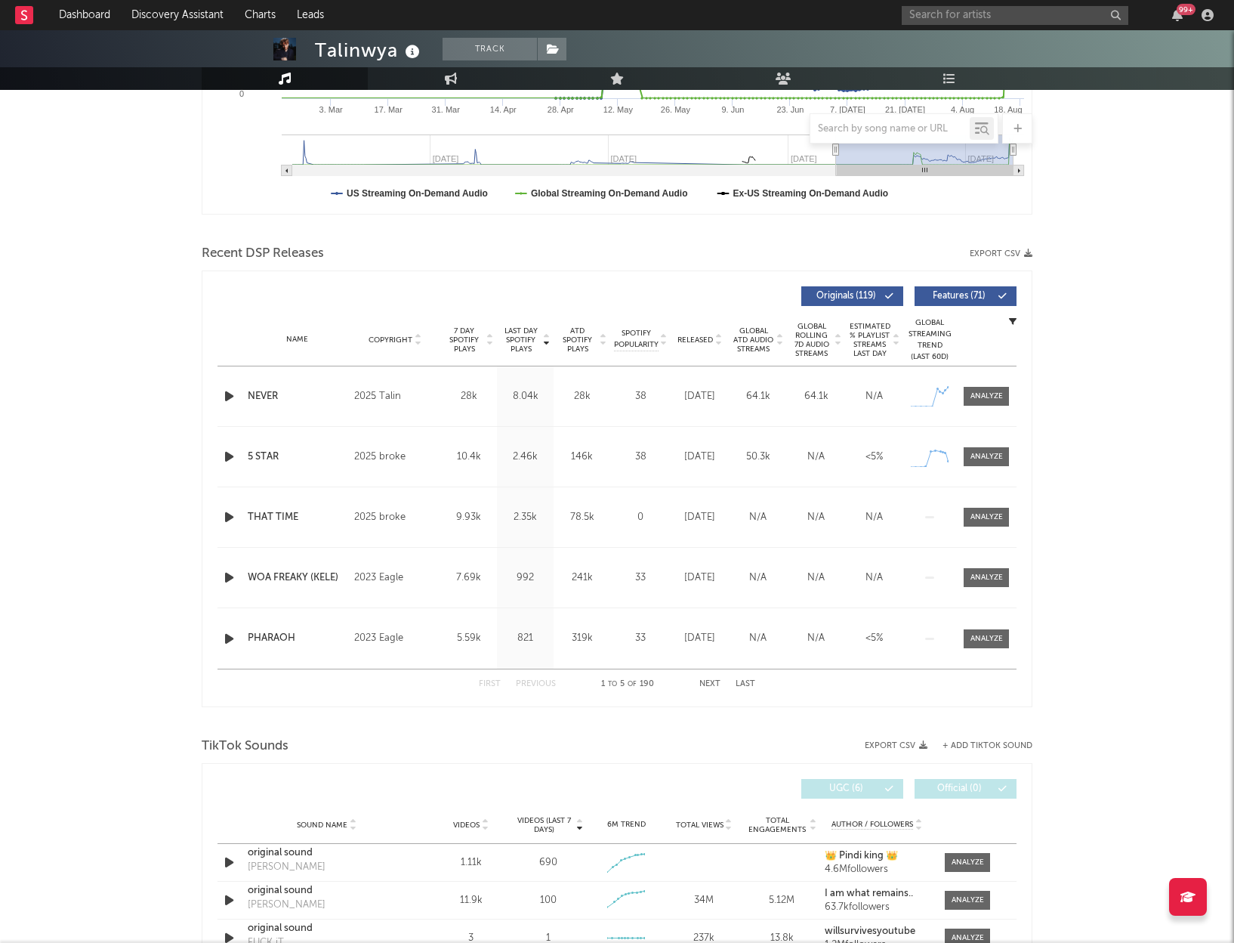
scroll to position [384, 0]
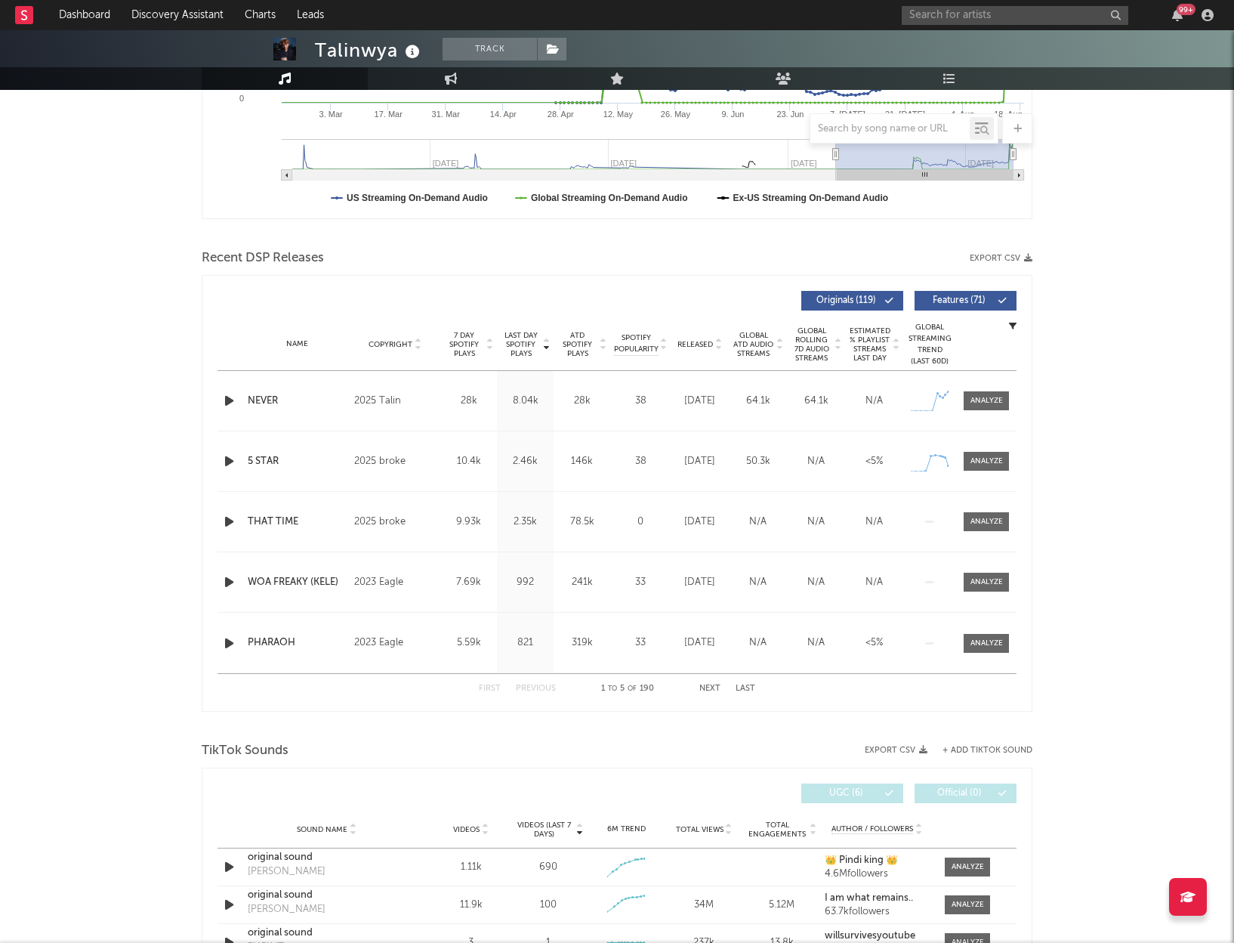
click at [233, 393] on icon "button" at bounding box center [229, 400] width 16 height 19
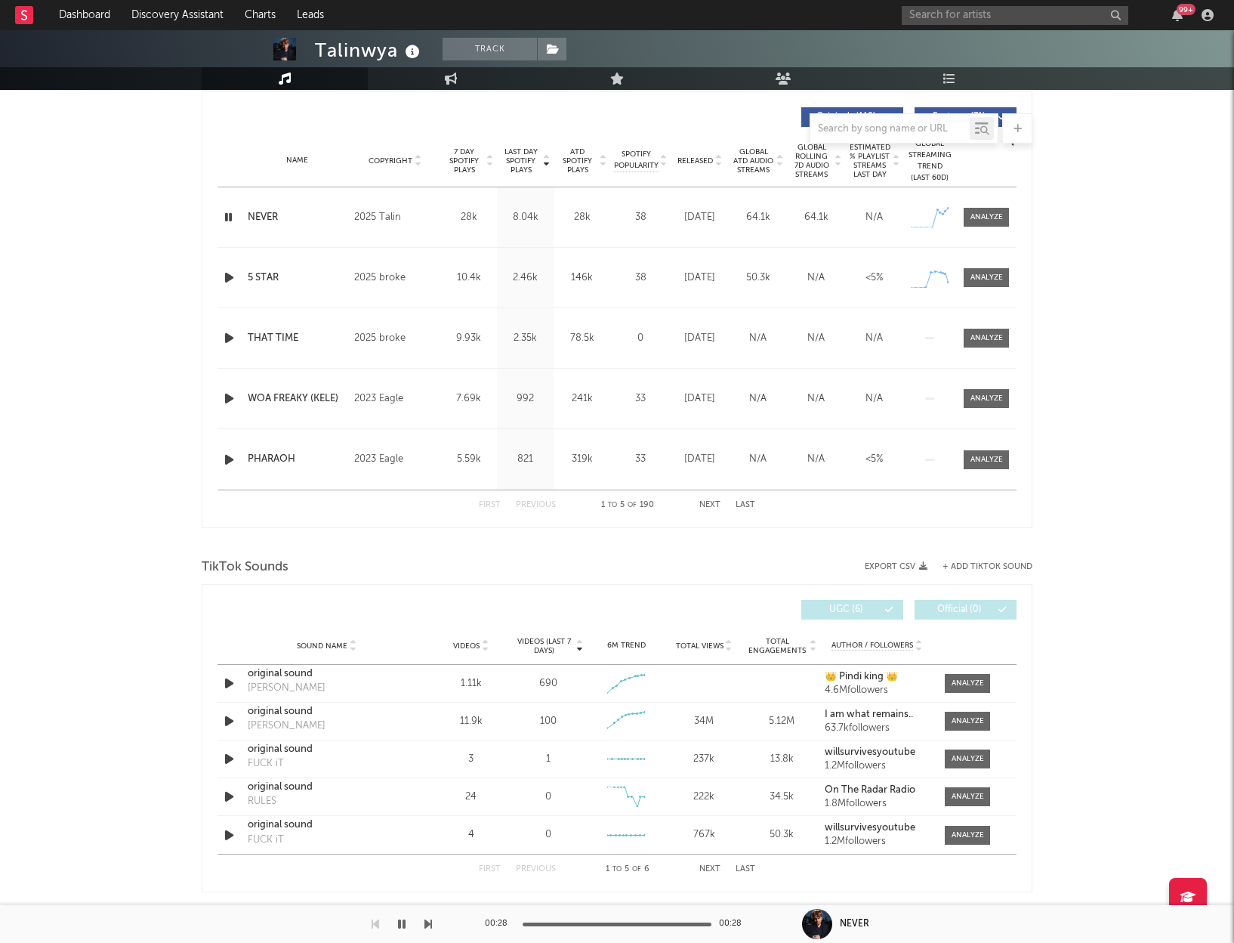
scroll to position [563, 0]
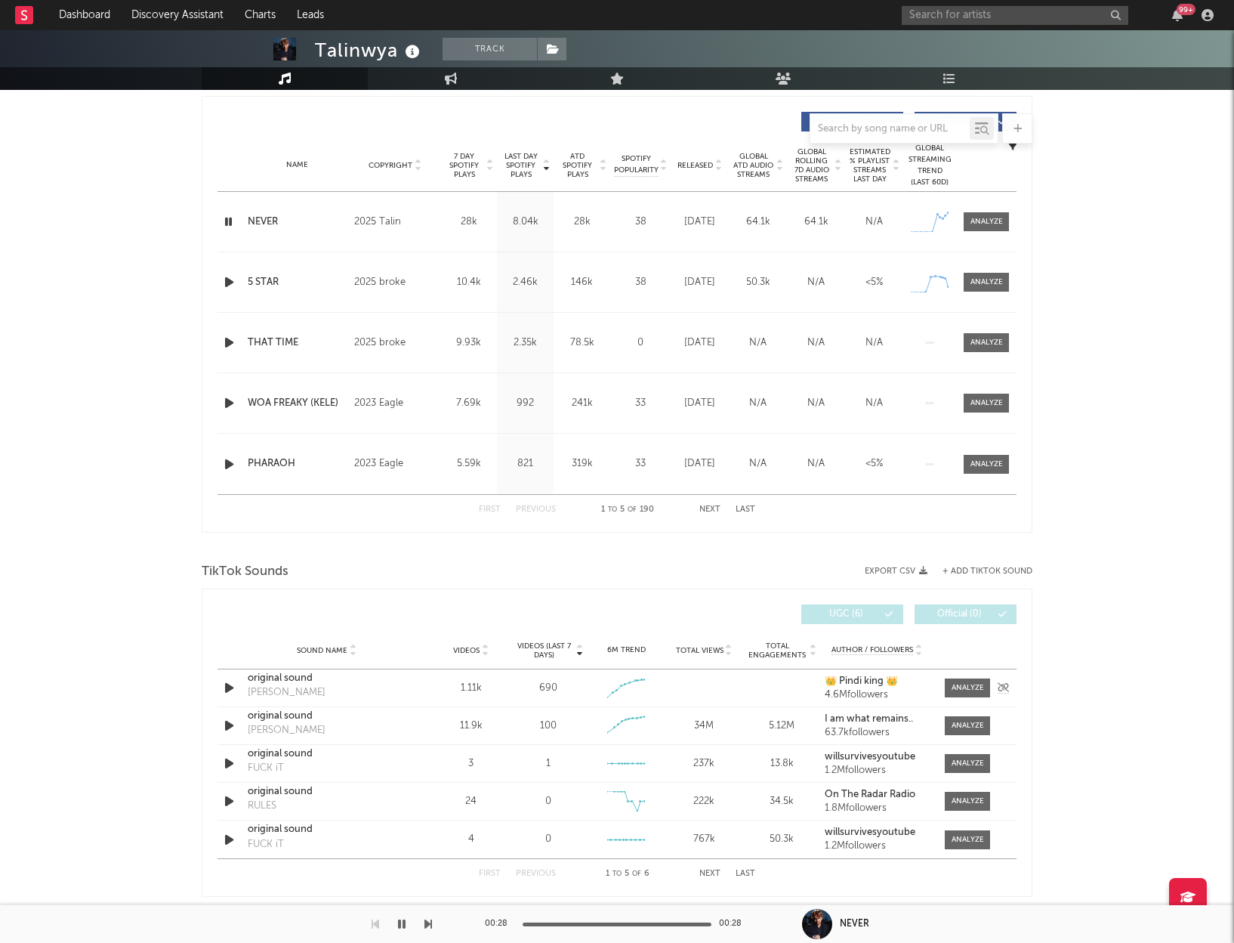
click at [230, 687] on icon "button" at bounding box center [229, 687] width 16 height 19
drag, startPoint x: 558, startPoint y: 924, endPoint x: 569, endPoint y: 925, distance: 10.7
click at [559, 923] on div at bounding box center [617, 924] width 189 height 4
drag, startPoint x: 612, startPoint y: 925, endPoint x: 622, endPoint y: 925, distance: 9.8
click at [612, 925] on div at bounding box center [617, 924] width 189 height 4
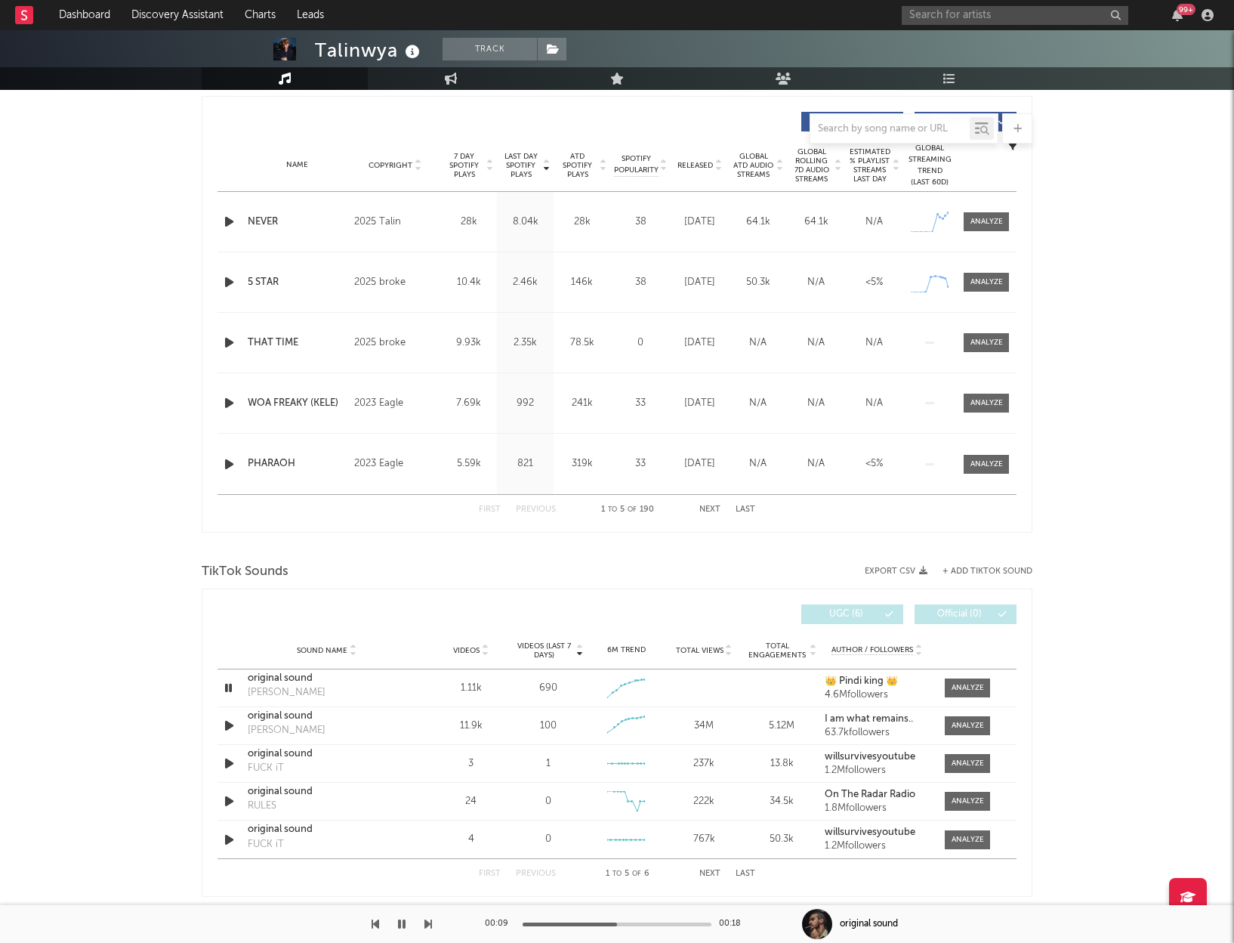
drag, startPoint x: 647, startPoint y: 924, endPoint x: 639, endPoint y: 918, distance: 9.2
click at [647, 924] on div at bounding box center [617, 924] width 189 height 4
drag, startPoint x: 225, startPoint y: 686, endPoint x: 235, endPoint y: 687, distance: 9.8
click at [226, 686] on icon "button" at bounding box center [228, 687] width 14 height 19
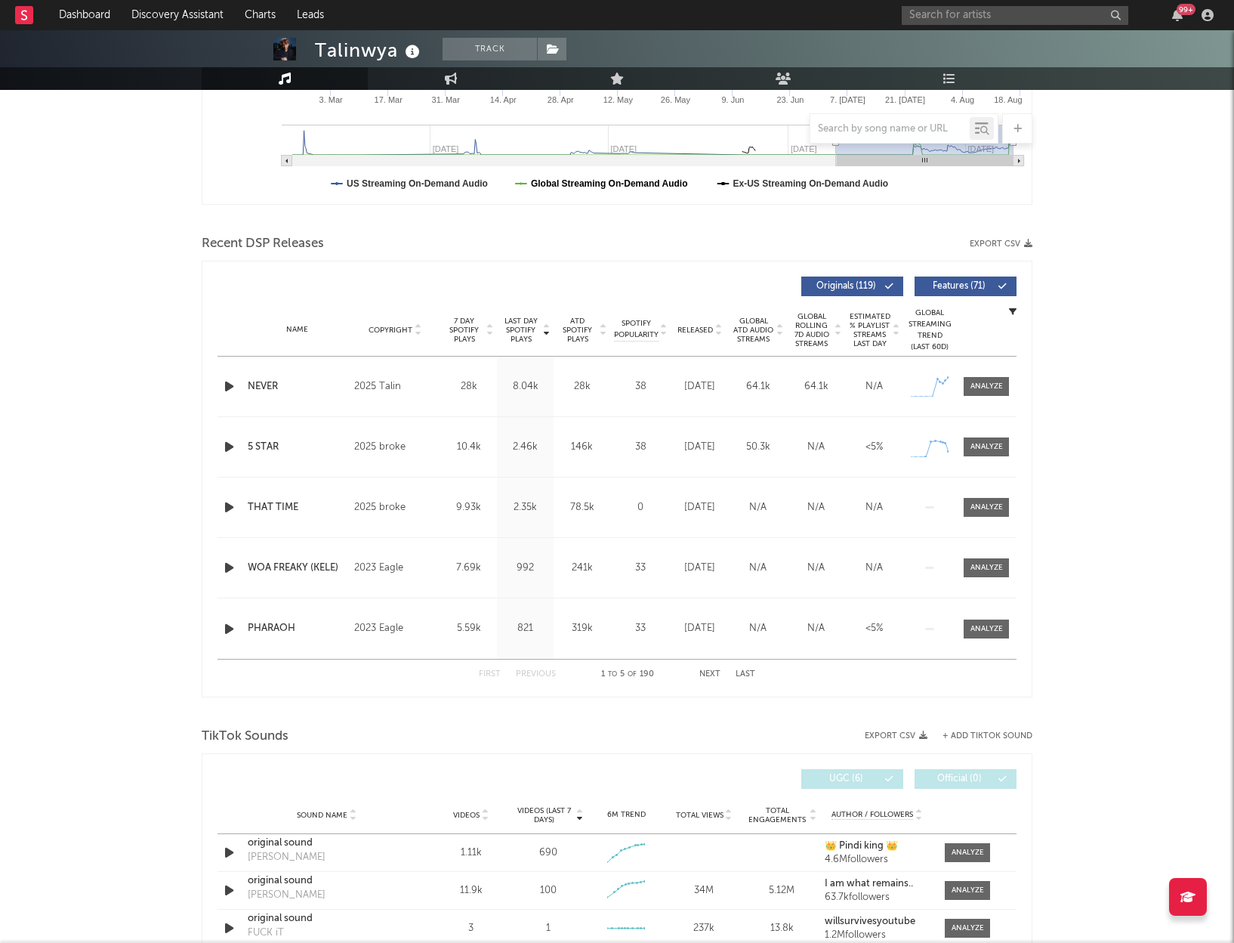
scroll to position [394, 0]
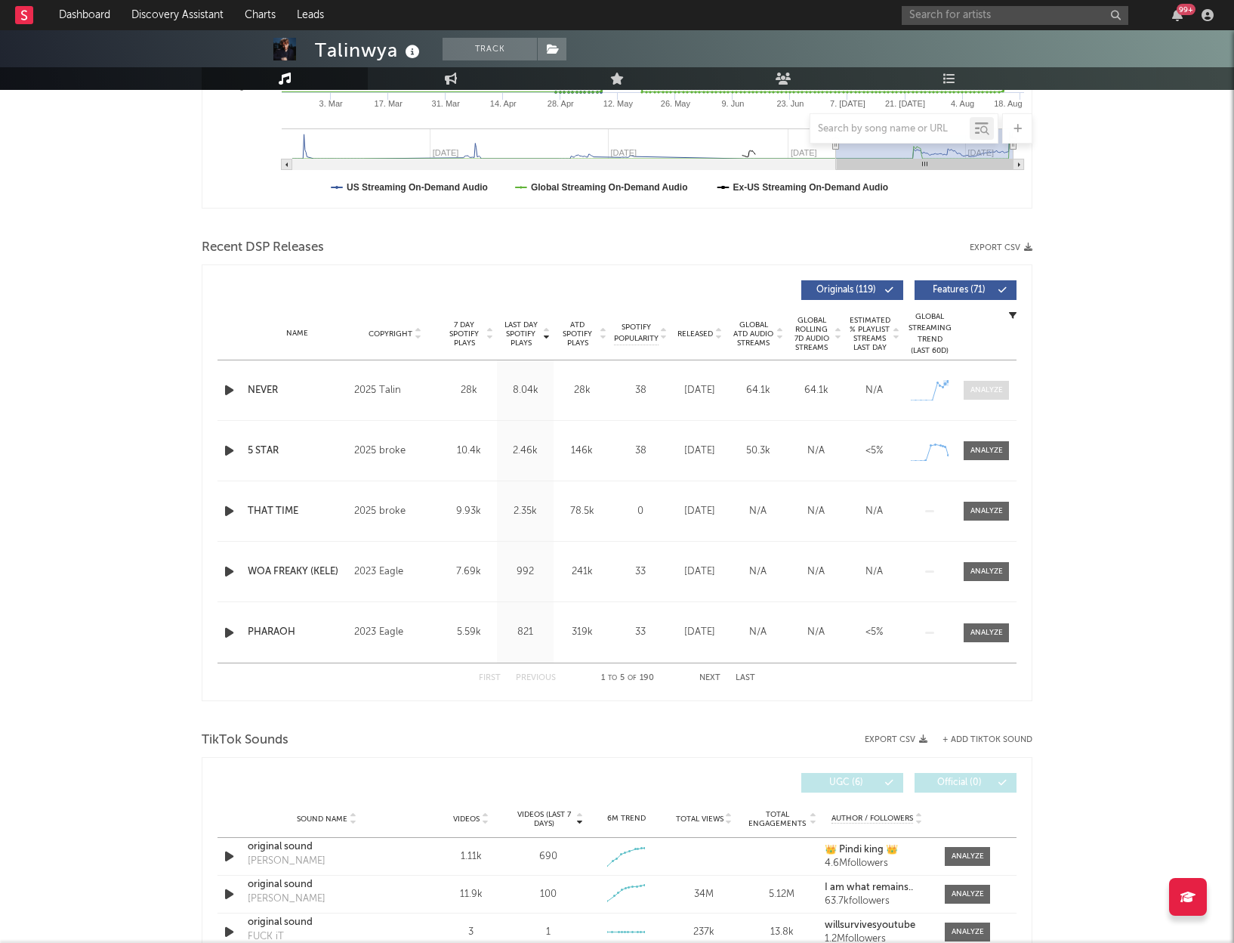
click at [977, 389] on div at bounding box center [987, 389] width 32 height 11
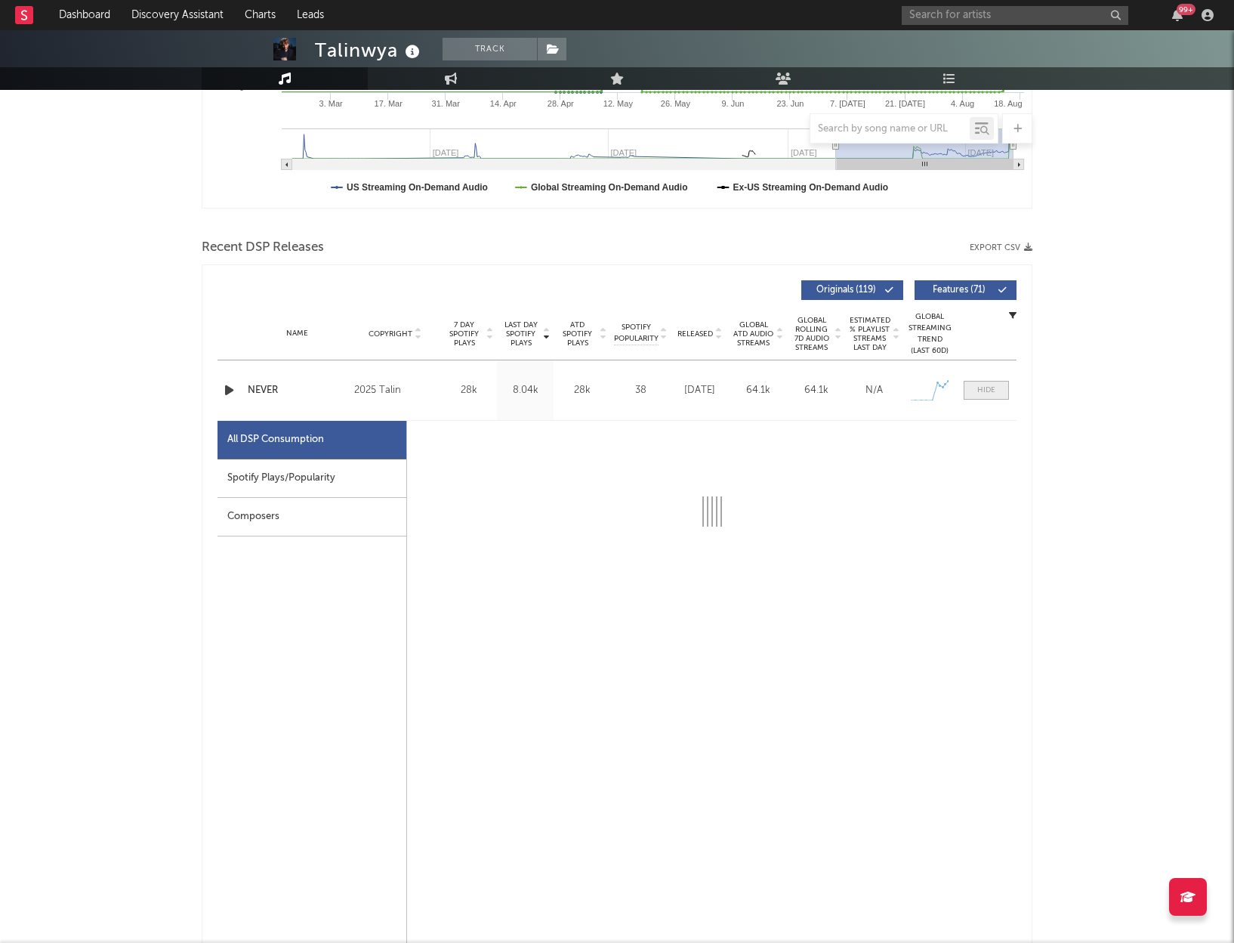
select select "1w"
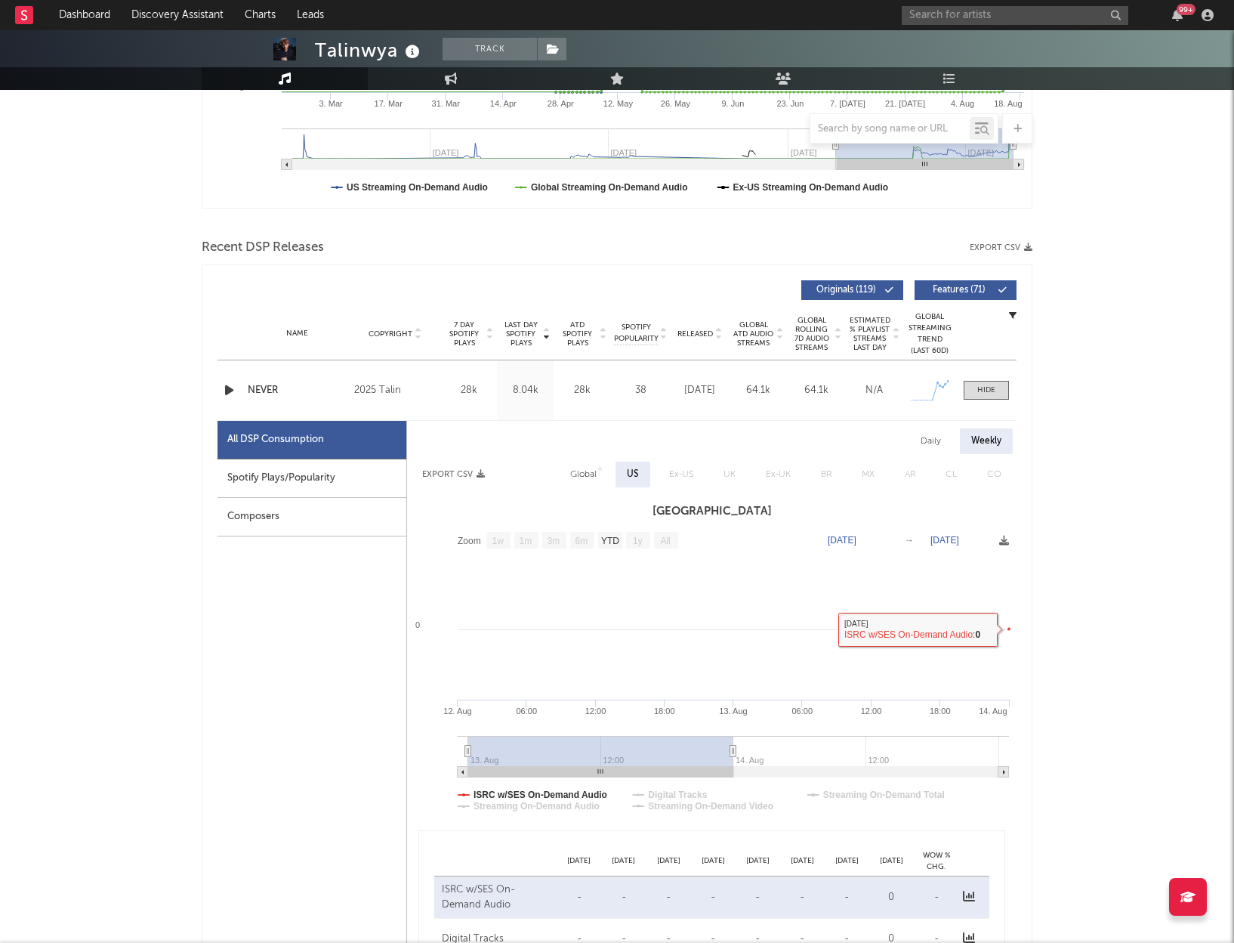
click at [930, 440] on div "Daily" at bounding box center [930, 441] width 43 height 26
select select "1w"
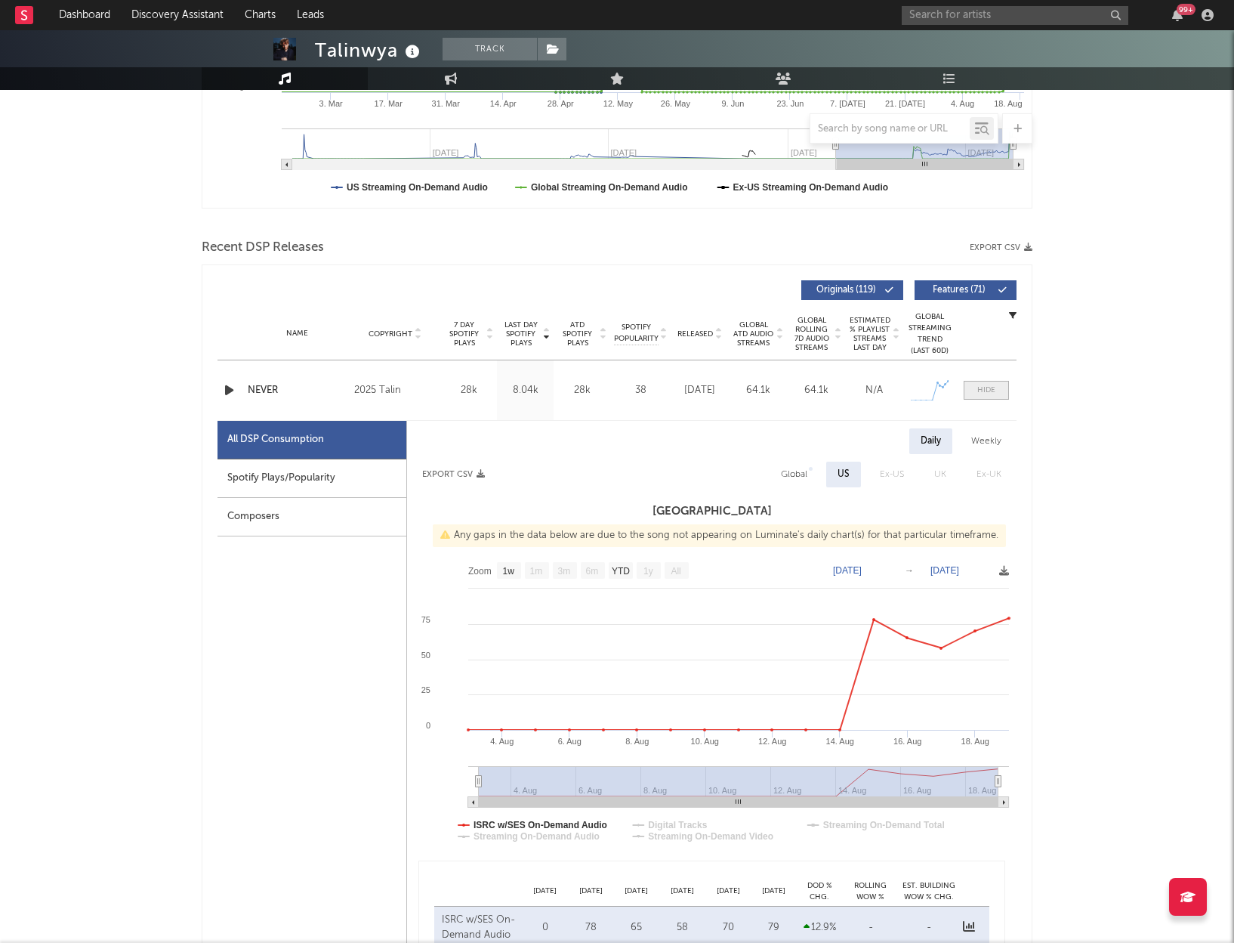
click at [993, 387] on div at bounding box center [986, 389] width 18 height 11
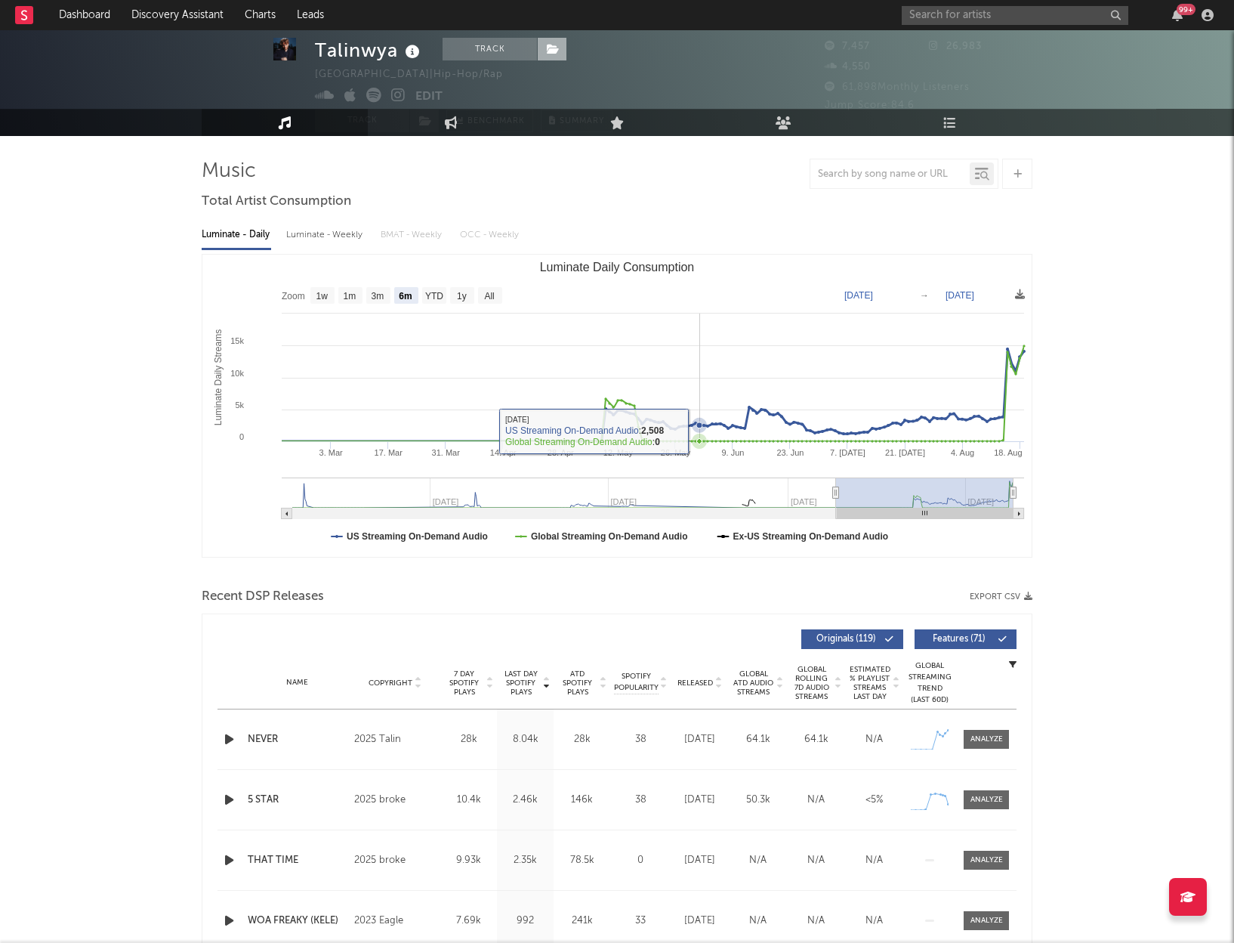
scroll to position [11, 0]
